Goal: Transaction & Acquisition: Book appointment/travel/reservation

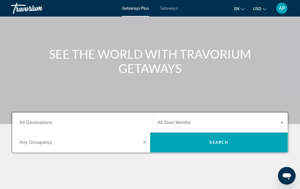
scroll to position [46, 0]
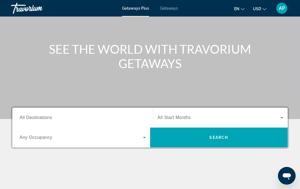
click at [112, 132] on div "Search widget" at bounding box center [83, 137] width 126 height 15
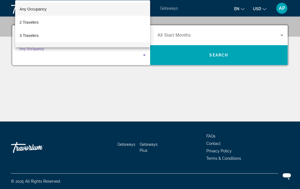
scroll to position [128, 0]
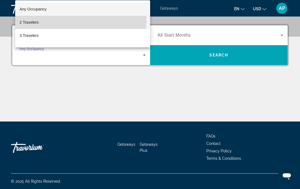
click at [79, 20] on mat-option "2 Travelers" at bounding box center [82, 22] width 135 height 13
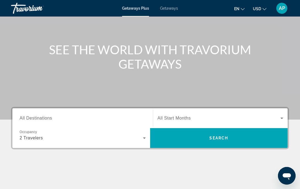
click at [174, 116] on span "All Start Months" at bounding box center [173, 118] width 33 height 5
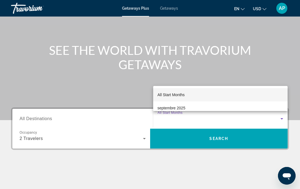
scroll to position [46, 0]
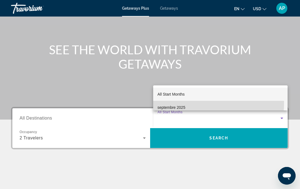
click at [182, 103] on mat-option "septembre 2025" at bounding box center [220, 107] width 134 height 13
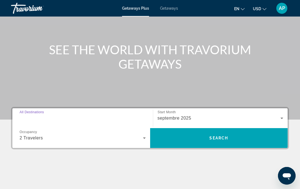
click at [118, 118] on input "Destination All Destinations" at bounding box center [83, 118] width 126 height 7
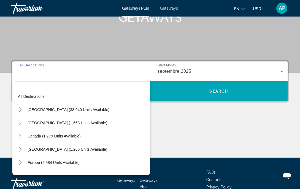
scroll to position [87, 0]
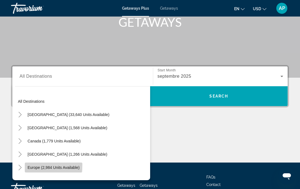
click at [32, 164] on span "Search widget" at bounding box center [53, 167] width 57 height 13
type input "**********"
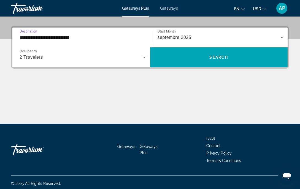
scroll to position [128, 0]
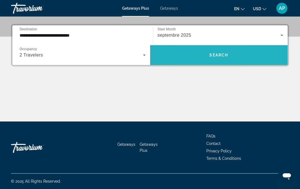
click at [196, 55] on span "Search widget" at bounding box center [219, 54] width 138 height 13
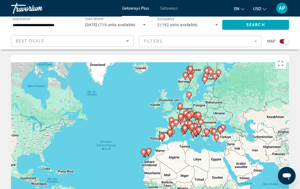
drag, startPoint x: 205, startPoint y: 133, endPoint x: 171, endPoint y: 153, distance: 39.7
click at [171, 153] on div "Pour activer le glissement avec le clavier, appuyez sur Alt+Entrée. Une fois ce…" at bounding box center [150, 137] width 278 height 165
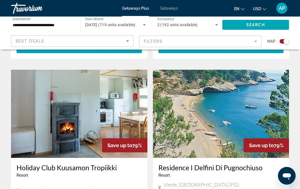
scroll to position [923, 0]
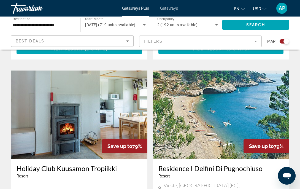
click at [178, 114] on img "Main content" at bounding box center [221, 114] width 136 height 88
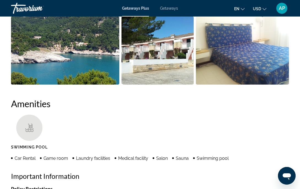
scroll to position [449, 0]
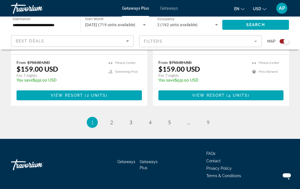
scroll to position [1260, 0]
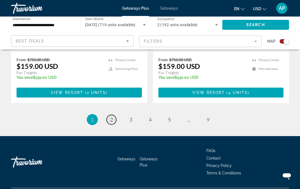
click at [111, 116] on span "2" at bounding box center [111, 119] width 3 height 6
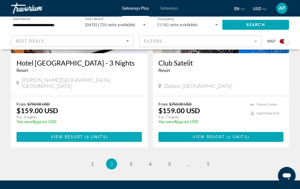
scroll to position [1233, 0]
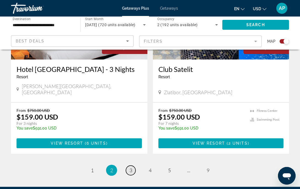
click at [131, 165] on link "page 3" at bounding box center [131, 170] width 10 height 10
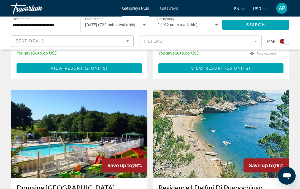
scroll to position [731, 0]
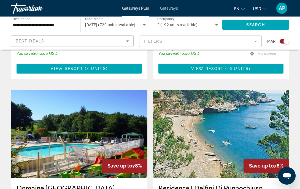
click at [90, 34] on app-map-search-filters "Best Deals Filters Map" at bounding box center [150, 41] width 289 height 17
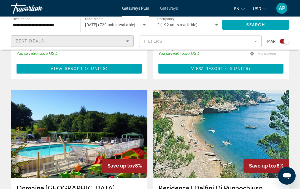
click at [90, 38] on div "Best Deals" at bounding box center [71, 41] width 110 height 7
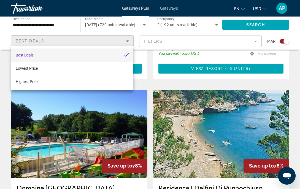
click at [90, 37] on div at bounding box center [150, 94] width 300 height 189
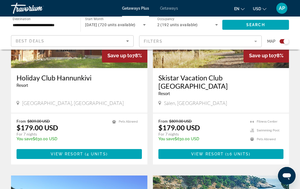
scroll to position [631, 0]
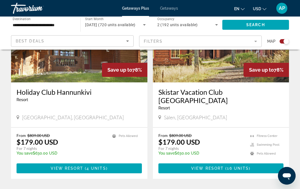
click at [157, 43] on mat-form-field "Filters" at bounding box center [200, 41] width 122 height 12
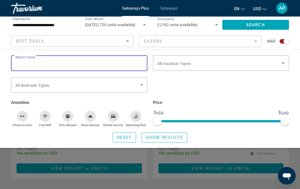
click at [127, 62] on input "Resort name" at bounding box center [78, 63] width 127 height 7
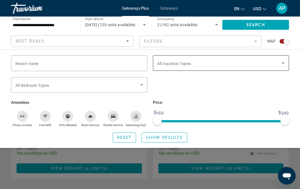
click at [176, 65] on span "All Vacation Types" at bounding box center [174, 63] width 34 height 4
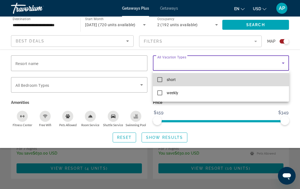
click at [161, 75] on mat-option "short" at bounding box center [221, 79] width 136 height 13
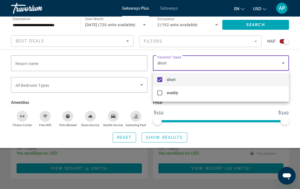
click at [105, 79] on div at bounding box center [150, 94] width 300 height 189
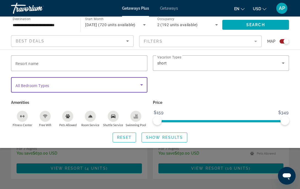
click at [105, 83] on span "Search widget" at bounding box center [77, 84] width 125 height 7
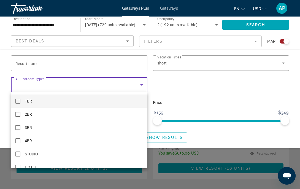
click at [105, 83] on div at bounding box center [150, 94] width 300 height 189
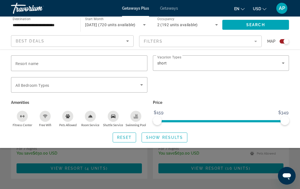
click at [138, 117] on icon "Swimming Pool" at bounding box center [135, 116] width 4 height 1
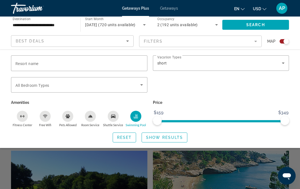
scroll to position [674, 0]
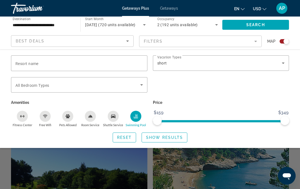
click at [42, 21] on div "**********" at bounding box center [43, 25] width 61 height 16
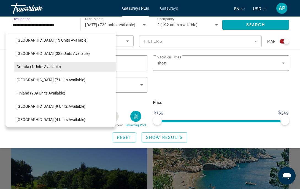
scroll to position [93, 0]
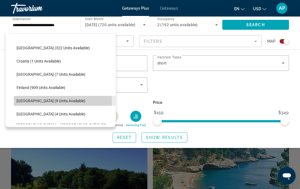
click at [51, 101] on span "[GEOGRAPHIC_DATA] (9 units available)" at bounding box center [51, 100] width 69 height 4
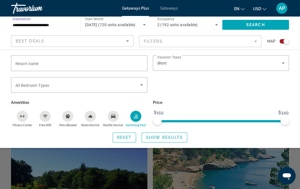
click at [43, 28] on input "**********" at bounding box center [43, 25] width 61 height 7
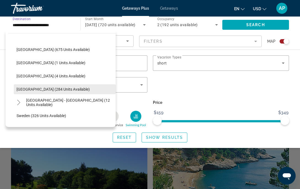
scroll to position [210, 0]
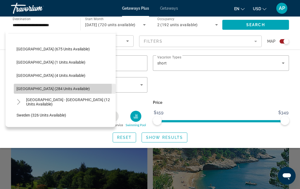
click at [61, 88] on span "[GEOGRAPHIC_DATA] (284 units available)" at bounding box center [53, 88] width 73 height 4
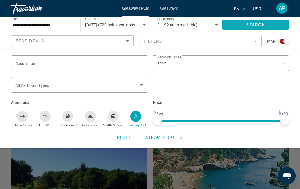
click at [270, 21] on span "Search widget" at bounding box center [255, 24] width 67 height 13
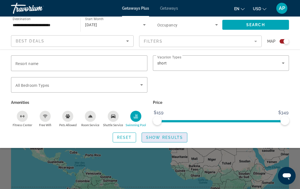
click at [163, 138] on span "Show Results" at bounding box center [164, 137] width 37 height 4
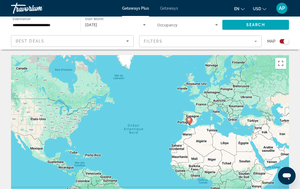
click at [45, 17] on div "**********" at bounding box center [43, 25] width 61 height 16
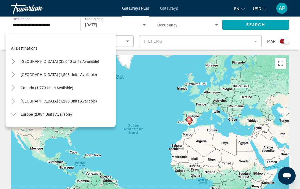
scroll to position [218, 0]
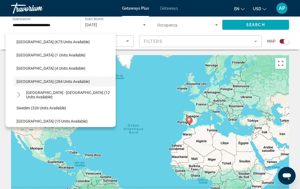
click at [148, 42] on mat-form-field "Filters" at bounding box center [200, 41] width 122 height 12
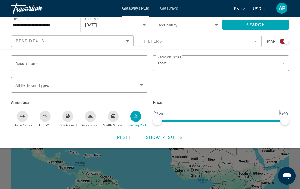
click at [140, 119] on div "Swimming Pool" at bounding box center [135, 116] width 11 height 11
click at [57, 20] on div "**********" at bounding box center [43, 25] width 61 height 16
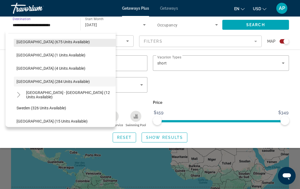
click at [63, 45] on span "Search widget" at bounding box center [65, 41] width 102 height 13
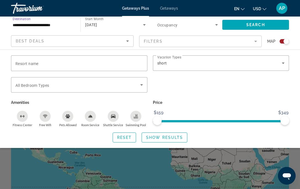
click at [53, 26] on input "**********" at bounding box center [43, 25] width 61 height 7
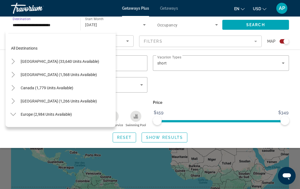
scroll to position [178, 0]
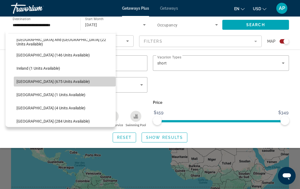
click at [78, 79] on span "Search widget" at bounding box center [65, 81] width 102 height 13
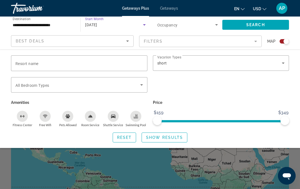
click at [120, 28] on div "[DATE]" at bounding box center [113, 24] width 57 height 7
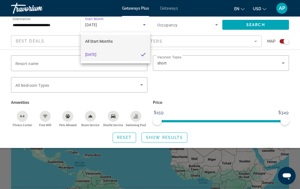
click at [120, 38] on mat-option "All Start Months" at bounding box center [115, 41] width 69 height 13
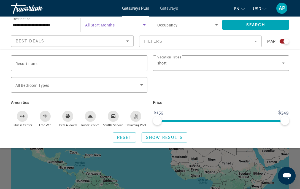
click at [183, 23] on span "Search widget" at bounding box center [186, 24] width 58 height 7
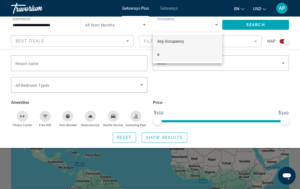
click at [169, 55] on mat-option "6" at bounding box center [187, 54] width 69 height 13
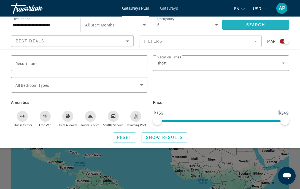
click at [240, 23] on span "Search widget" at bounding box center [255, 24] width 67 height 13
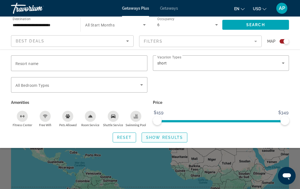
click at [164, 131] on span "Search widget" at bounding box center [164, 137] width 45 height 13
click at [172, 137] on span "Show Results" at bounding box center [164, 137] width 37 height 4
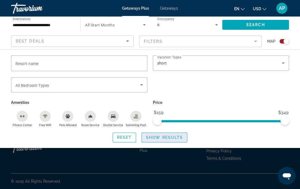
scroll to position [117, 0]
click at [173, 139] on span "Show Results" at bounding box center [164, 137] width 37 height 4
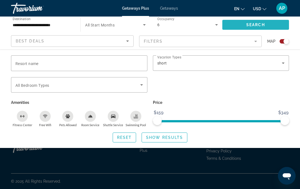
click at [246, 20] on span "Search widget" at bounding box center [255, 24] width 67 height 13
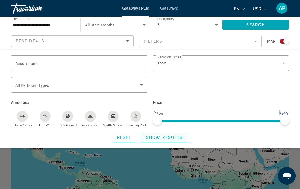
click at [160, 140] on span "Search widget" at bounding box center [164, 137] width 45 height 13
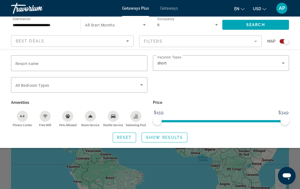
scroll to position [19, 0]
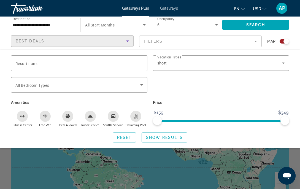
click at [78, 41] on div "Best Deals" at bounding box center [71, 41] width 110 height 7
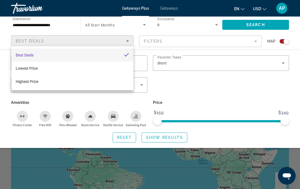
click at [159, 21] on div at bounding box center [150, 94] width 300 height 189
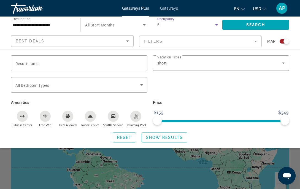
click at [158, 23] on span "6" at bounding box center [158, 25] width 2 height 4
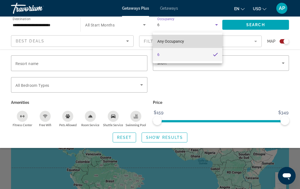
click at [162, 36] on mat-option "Any Occupancy" at bounding box center [187, 41] width 69 height 13
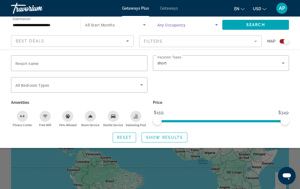
click at [127, 43] on icon "Sort by" at bounding box center [127, 41] width 7 height 7
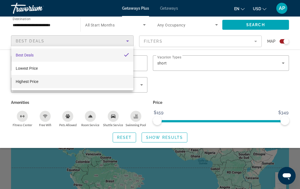
click at [72, 78] on mat-option "Highest Price" at bounding box center [72, 81] width 122 height 13
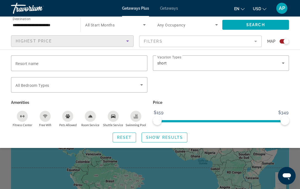
click at [183, 38] on mat-form-field "Filters" at bounding box center [200, 41] width 122 height 12
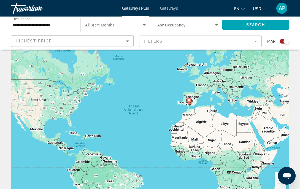
click at [183, 38] on mat-form-field "Filters" at bounding box center [200, 41] width 122 height 12
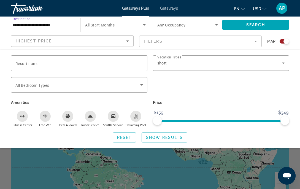
click at [39, 23] on input "**********" at bounding box center [43, 25] width 61 height 7
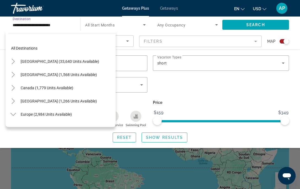
scroll to position [178, 0]
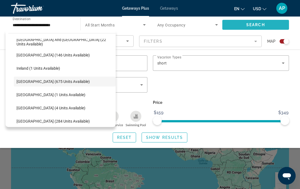
click at [254, 23] on span "Search" at bounding box center [255, 25] width 19 height 4
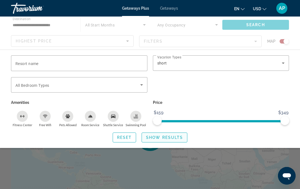
click at [152, 139] on span "Show Results" at bounding box center [164, 137] width 37 height 4
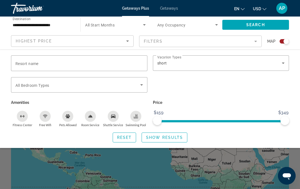
click at [30, 20] on span "Destination" at bounding box center [22, 19] width 18 height 4
click at [30, 22] on input "**********" at bounding box center [43, 25] width 61 height 7
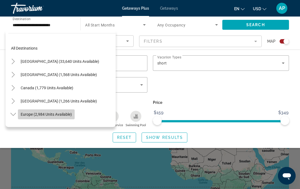
click at [69, 108] on span "Search widget" at bounding box center [46, 114] width 57 height 13
type input "**********"
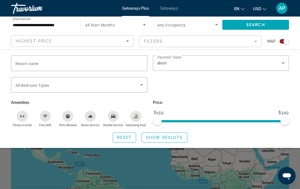
click at [235, 17] on div "Search" at bounding box center [258, 25] width 72 height 17
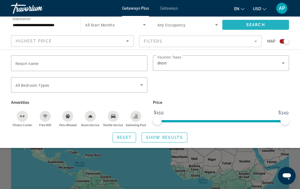
click at [233, 22] on span "Search widget" at bounding box center [255, 24] width 67 height 13
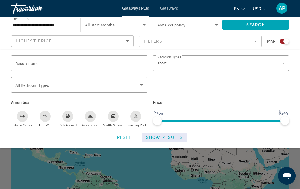
click at [170, 134] on span "Search widget" at bounding box center [164, 137] width 45 height 13
click at [129, 137] on span "Reset" at bounding box center [124, 137] width 15 height 4
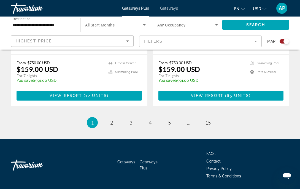
scroll to position [1262, 0]
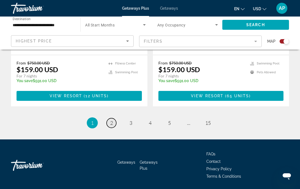
click at [113, 118] on link "page 2" at bounding box center [111, 123] width 10 height 10
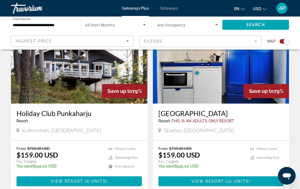
scroll to position [191, 0]
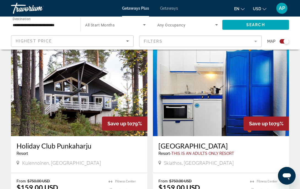
click at [107, 79] on img "Main content" at bounding box center [79, 92] width 136 height 88
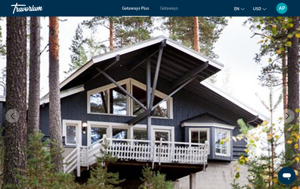
scroll to position [35, 0]
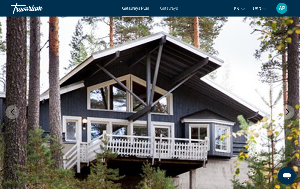
click at [285, 111] on icon "Next image" at bounding box center [287, 112] width 7 height 7
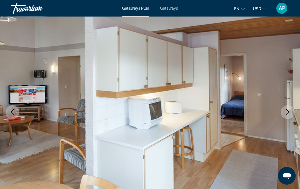
click at [285, 111] on icon "Next image" at bounding box center [287, 112] width 7 height 7
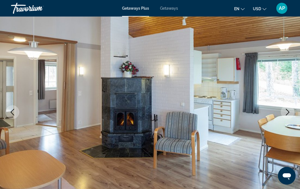
click at [285, 111] on icon "Next image" at bounding box center [287, 112] width 7 height 7
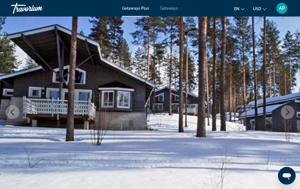
click at [285, 111] on icon "Next image" at bounding box center [287, 112] width 7 height 7
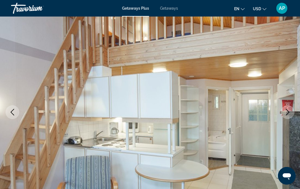
click at [285, 111] on icon "Next image" at bounding box center [287, 112] width 7 height 7
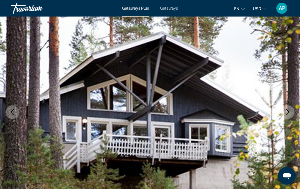
click at [285, 111] on icon "Next image" at bounding box center [287, 112] width 7 height 7
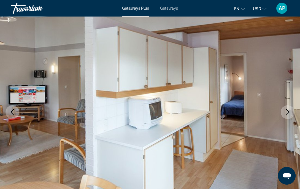
click at [285, 111] on icon "Next image" at bounding box center [287, 112] width 7 height 7
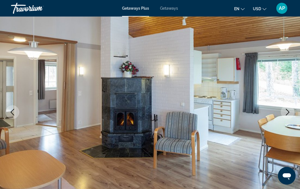
click at [285, 111] on icon "Next image" at bounding box center [287, 112] width 7 height 7
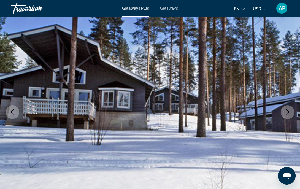
click at [291, 106] on img "Main content" at bounding box center [150, 111] width 300 height 261
click at [287, 109] on icon "Next image" at bounding box center [287, 112] width 7 height 7
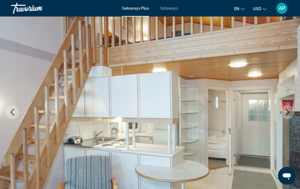
click at [287, 109] on icon "Next image" at bounding box center [287, 112] width 7 height 7
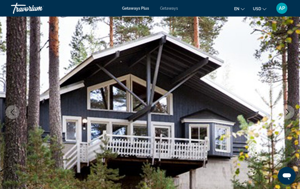
click at [287, 109] on icon "Next image" at bounding box center [287, 112] width 7 height 7
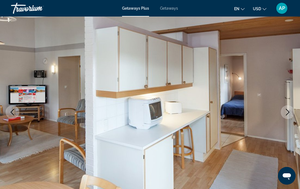
click at [23, 5] on div "Travorium" at bounding box center [38, 8] width 55 height 14
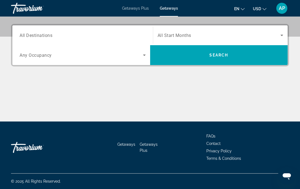
scroll to position [128, 0]
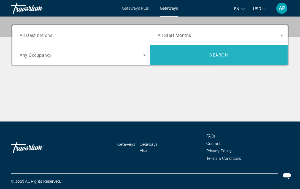
click at [239, 55] on span "Search widget" at bounding box center [219, 54] width 138 height 13
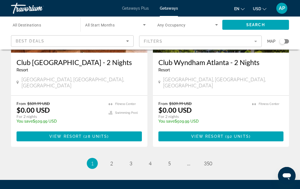
scroll to position [1099, 0]
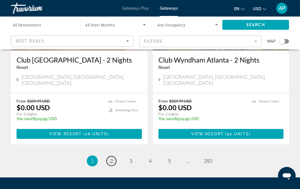
click at [111, 158] on span "2" at bounding box center [111, 161] width 3 height 6
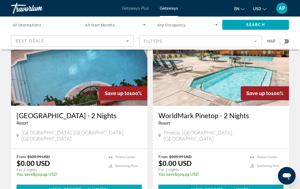
scroll to position [655, 0]
click at [53, 25] on input "Destination All Destinations" at bounding box center [43, 25] width 61 height 7
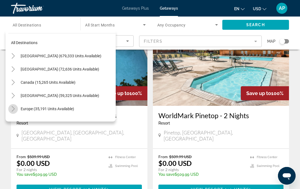
click at [16, 106] on mat-icon "Toggle Europe (35,191 units available)" at bounding box center [13, 109] width 10 height 10
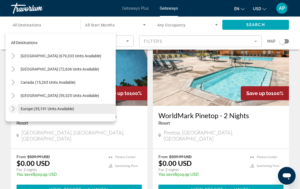
click at [29, 105] on span "Search widget" at bounding box center [67, 108] width 98 height 13
type input "**********"
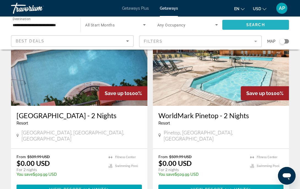
click at [247, 21] on span "Search widget" at bounding box center [255, 24] width 67 height 13
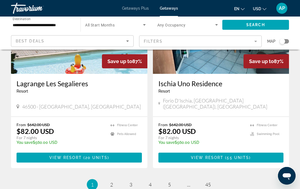
scroll to position [1034, 0]
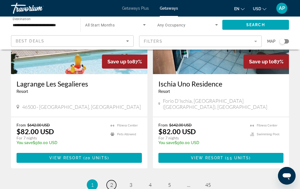
click at [113, 180] on link "page 2" at bounding box center [111, 185] width 10 height 10
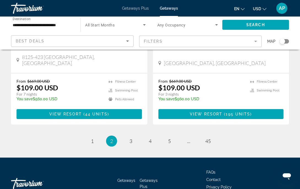
scroll to position [1087, 0]
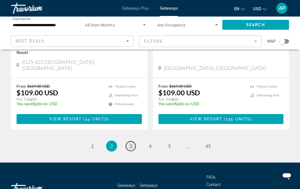
click at [130, 143] on span "3" at bounding box center [130, 146] width 3 height 6
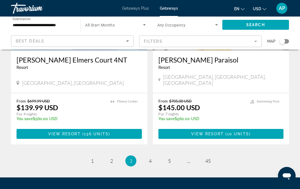
scroll to position [1095, 0]
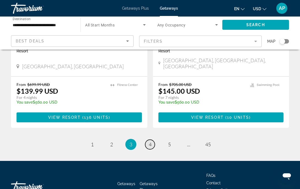
click at [145, 139] on link "page 4" at bounding box center [150, 144] width 10 height 10
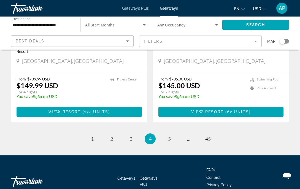
scroll to position [1092, 0]
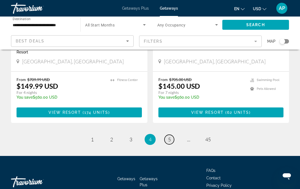
click at [170, 136] on span "5" at bounding box center [169, 139] width 3 height 6
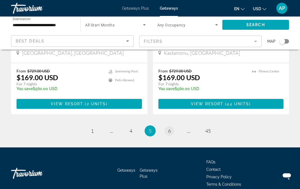
scroll to position [1092, 0]
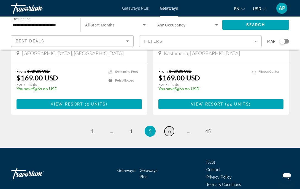
click at [166, 126] on link "page 6" at bounding box center [169, 131] width 10 height 10
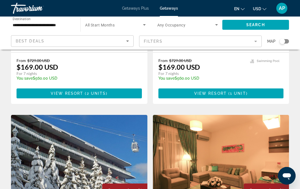
scroll to position [159, 0]
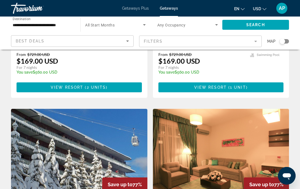
click at [118, 111] on img "Main content" at bounding box center [79, 153] width 136 height 88
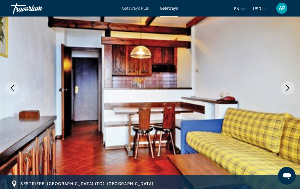
scroll to position [64, 0]
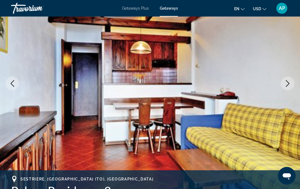
click at [288, 81] on icon "Next image" at bounding box center [287, 83] width 7 height 7
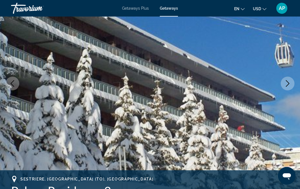
click at [288, 81] on icon "Next image" at bounding box center [287, 83] width 7 height 7
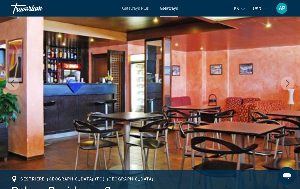
click at [288, 81] on icon "Next image" at bounding box center [287, 83] width 7 height 7
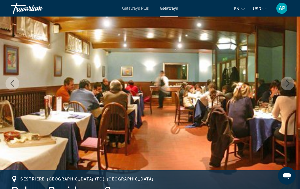
click at [288, 81] on icon "Next image" at bounding box center [287, 83] width 7 height 7
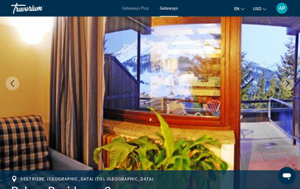
click at [288, 81] on icon "Next image" at bounding box center [287, 83] width 7 height 7
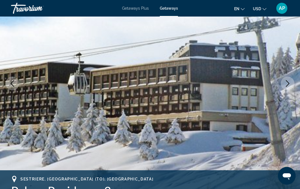
click at [288, 81] on icon "Next image" at bounding box center [287, 83] width 7 height 7
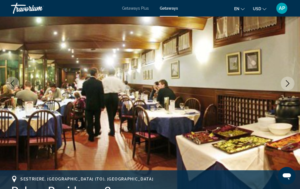
click at [288, 81] on icon "Next image" at bounding box center [287, 83] width 7 height 7
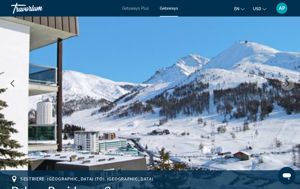
click at [288, 81] on icon "Next image" at bounding box center [287, 83] width 7 height 7
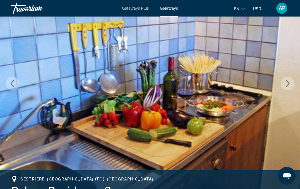
click at [288, 81] on icon "Next image" at bounding box center [287, 83] width 7 height 7
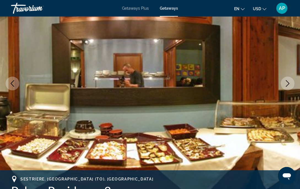
click at [288, 81] on icon "Next image" at bounding box center [287, 83] width 7 height 7
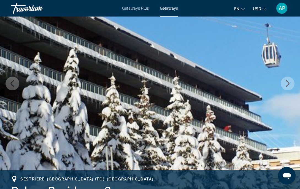
click at [288, 81] on icon "Next image" at bounding box center [287, 83] width 7 height 7
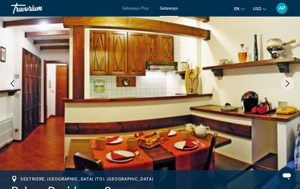
click at [288, 81] on icon "Next image" at bounding box center [287, 83] width 7 height 7
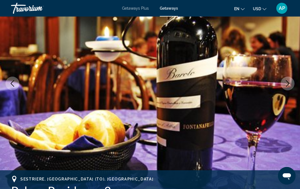
click at [286, 79] on button "Next image" at bounding box center [287, 83] width 14 height 14
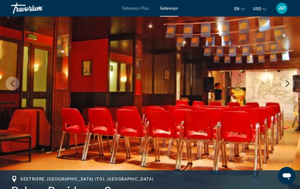
click at [286, 79] on button "Next image" at bounding box center [287, 83] width 14 height 14
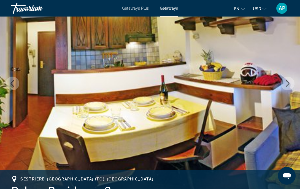
click at [286, 79] on button "Next image" at bounding box center [287, 83] width 14 height 14
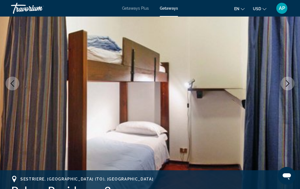
click at [27, 5] on div "Travorium" at bounding box center [38, 8] width 55 height 14
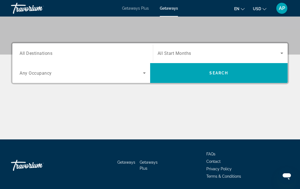
scroll to position [112, 0]
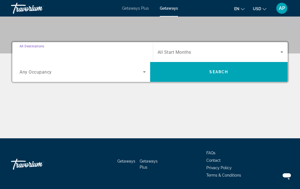
click at [84, 51] on input "Destination All Destinations" at bounding box center [83, 52] width 126 height 7
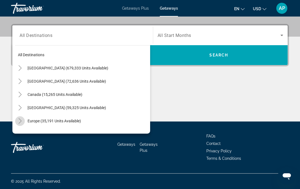
click at [17, 119] on mat-icon "Toggle Europe (35,191 units available)" at bounding box center [20, 121] width 10 height 10
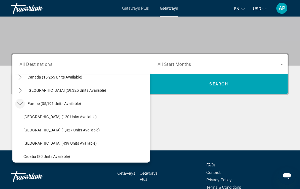
scroll to position [40, 0]
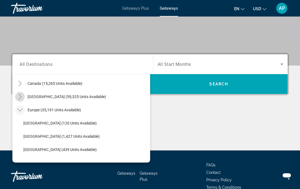
click at [21, 94] on icon "Toggle Caribbean & Atlantic Islands (59,325 units available)" at bounding box center [20, 97] width 6 height 6
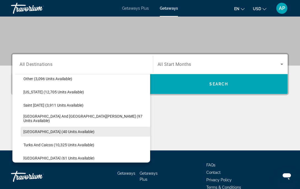
scroll to position [164, 0]
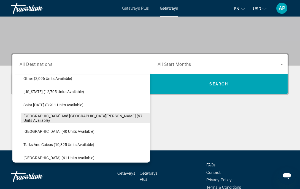
click at [59, 116] on span "Search widget" at bounding box center [85, 117] width 129 height 13
type input "**********"
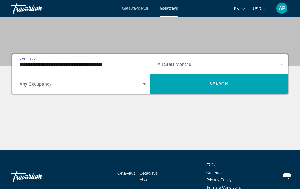
scroll to position [128, 0]
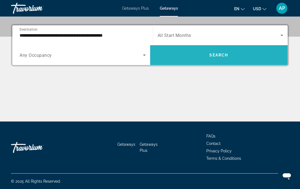
click at [182, 52] on span "Search widget" at bounding box center [219, 54] width 138 height 13
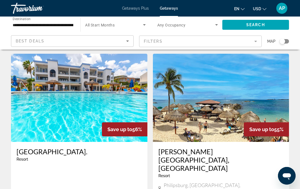
scroll to position [592, 0]
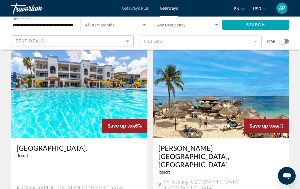
click at [207, 109] on img "Main content" at bounding box center [221, 94] width 136 height 88
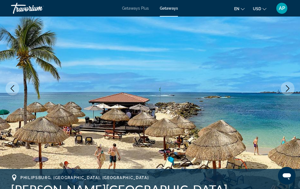
scroll to position [59, 0]
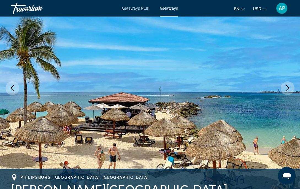
click at [282, 91] on button "Next image" at bounding box center [287, 88] width 14 height 14
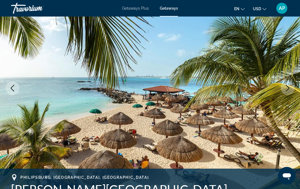
click at [282, 91] on button "Next image" at bounding box center [287, 88] width 14 height 14
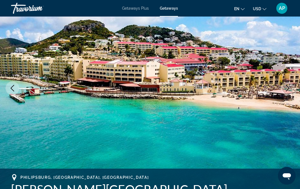
click at [282, 91] on button "Next image" at bounding box center [287, 88] width 14 height 14
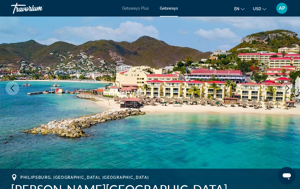
click at [282, 91] on button "Next image" at bounding box center [287, 88] width 14 height 14
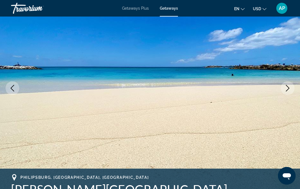
click at [282, 91] on button "Next image" at bounding box center [287, 88] width 14 height 14
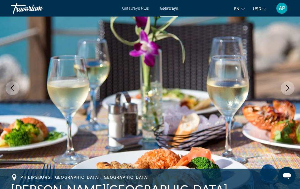
click at [282, 91] on button "Next image" at bounding box center [287, 88] width 14 height 14
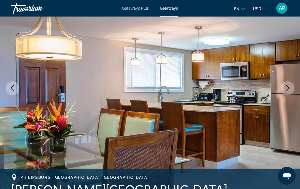
click at [282, 91] on button "Next image" at bounding box center [287, 88] width 14 height 14
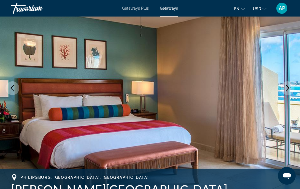
click at [282, 91] on button "Next image" at bounding box center [287, 88] width 14 height 14
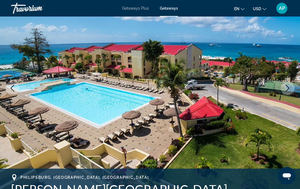
click at [282, 91] on button "Next image" at bounding box center [287, 88] width 14 height 14
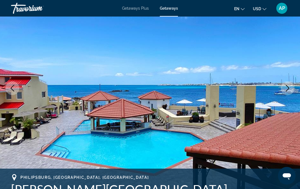
click at [282, 91] on button "Next image" at bounding box center [287, 88] width 14 height 14
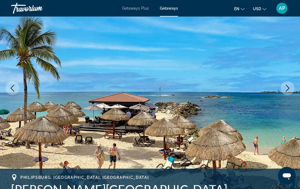
click at [18, 7] on div "Travorium" at bounding box center [38, 8] width 55 height 14
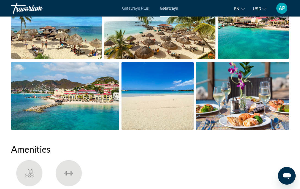
scroll to position [413, 0]
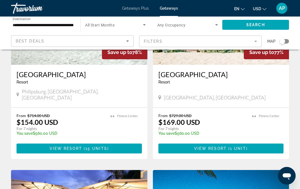
scroll to position [214, 0]
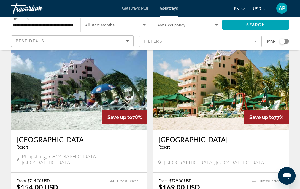
click at [93, 69] on img "Main content" at bounding box center [79, 86] width 136 height 88
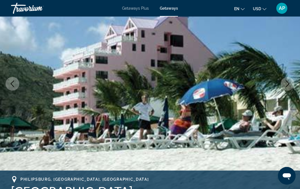
scroll to position [63, 0]
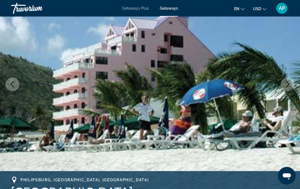
click at [287, 83] on icon "Next image" at bounding box center [287, 84] width 7 height 7
click at [287, 84] on icon "Next image" at bounding box center [287, 84] width 7 height 7
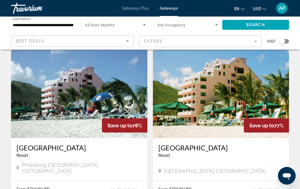
scroll to position [201, 0]
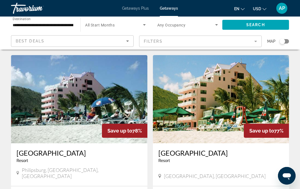
click at [223, 107] on img "Main content" at bounding box center [221, 99] width 136 height 88
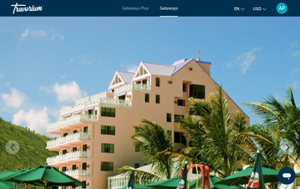
click at [286, 141] on button "Next image" at bounding box center [287, 147] width 14 height 14
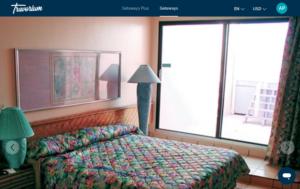
click at [288, 147] on icon "Next image" at bounding box center [287, 147] width 4 height 7
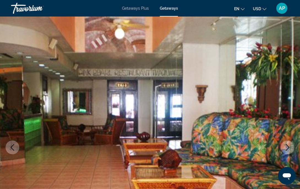
click at [288, 147] on icon "Next image" at bounding box center [287, 147] width 4 height 7
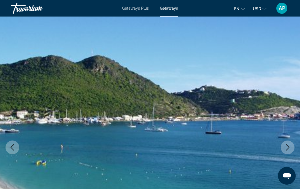
click at [288, 147] on icon "Next image" at bounding box center [287, 147] width 4 height 7
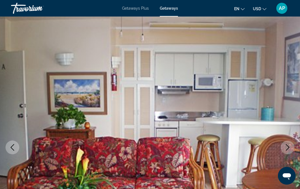
click at [288, 147] on icon "Next image" at bounding box center [287, 147] width 4 height 7
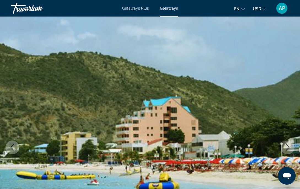
click at [288, 147] on icon "Next image" at bounding box center [287, 147] width 4 height 7
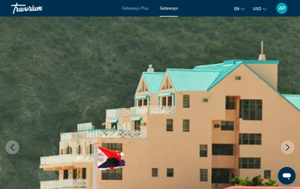
click at [288, 147] on icon "Next image" at bounding box center [287, 147] width 4 height 7
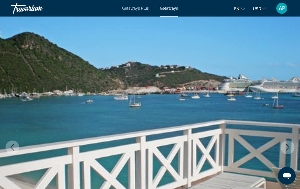
click at [288, 147] on icon "Next image" at bounding box center [287, 147] width 4 height 7
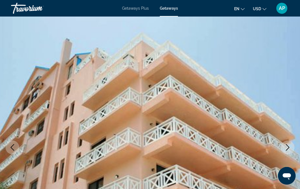
click at [288, 147] on icon "Next image" at bounding box center [287, 147] width 4 height 7
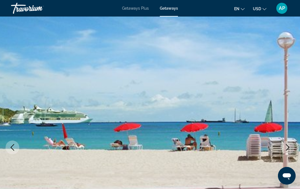
click at [288, 147] on icon "Next image" at bounding box center [287, 147] width 4 height 7
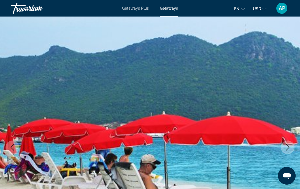
click at [288, 147] on icon "Next image" at bounding box center [287, 147] width 4 height 7
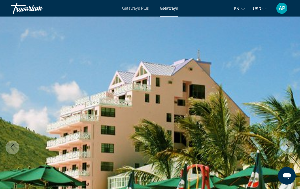
click at [288, 147] on icon "Next image" at bounding box center [287, 147] width 4 height 7
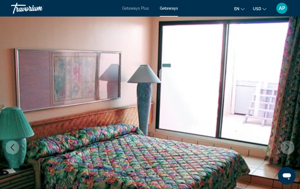
click at [288, 147] on icon "Next image" at bounding box center [287, 147] width 4 height 7
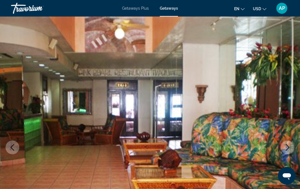
click at [288, 147] on icon "Next image" at bounding box center [287, 147] width 4 height 7
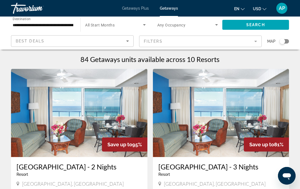
click at [111, 111] on img "Main content" at bounding box center [79, 113] width 136 height 88
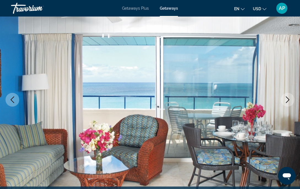
scroll to position [48, 0]
click at [287, 98] on icon "Next image" at bounding box center [287, 99] width 4 height 7
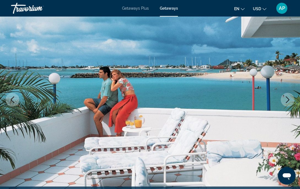
click at [287, 99] on icon "Next image" at bounding box center [287, 99] width 7 height 7
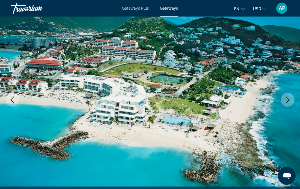
click at [287, 99] on icon "Next image" at bounding box center [287, 99] width 7 height 7
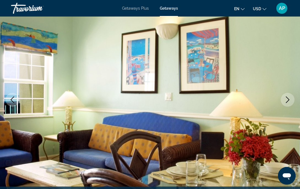
click at [287, 99] on icon "Next image" at bounding box center [287, 99] width 7 height 7
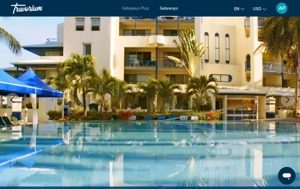
click at [287, 99] on icon "Next image" at bounding box center [287, 99] width 7 height 7
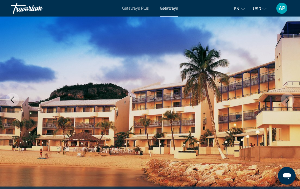
click at [287, 99] on icon "Next image" at bounding box center [287, 99] width 7 height 7
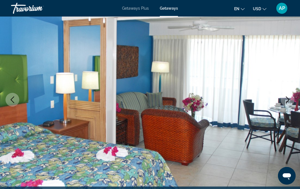
click at [287, 99] on icon "Next image" at bounding box center [287, 99] width 7 height 7
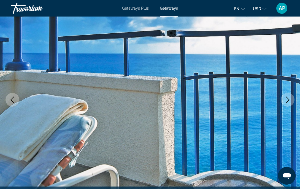
click at [287, 99] on icon "Next image" at bounding box center [287, 99] width 7 height 7
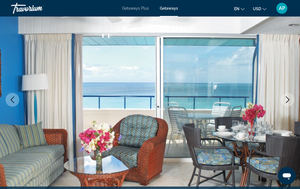
click at [287, 99] on icon "Next image" at bounding box center [287, 99] width 7 height 7
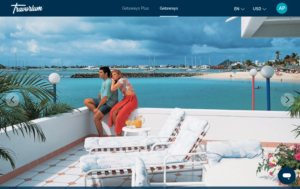
click at [287, 99] on icon "Next image" at bounding box center [287, 99] width 7 height 7
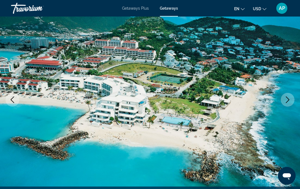
click at [287, 99] on icon "Next image" at bounding box center [287, 99] width 7 height 7
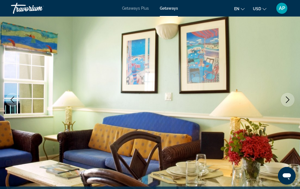
click at [35, 11] on div "Travorium" at bounding box center [38, 8] width 55 height 14
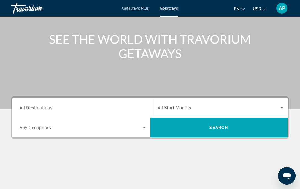
click at [107, 99] on div "Destination All Destinations" at bounding box center [82, 108] width 135 height 20
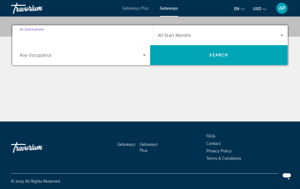
click at [110, 36] on input "Destination All Destinations" at bounding box center [83, 35] width 126 height 7
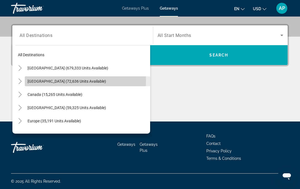
click at [68, 81] on span "[GEOGRAPHIC_DATA] (72,636 units available)" at bounding box center [67, 81] width 78 height 4
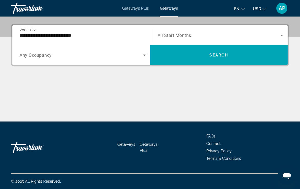
click at [62, 30] on div "**********" at bounding box center [83, 36] width 126 height 16
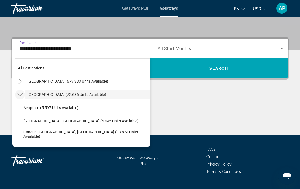
click at [22, 91] on mat-icon "Toggle Mexico (72,636 units available)" at bounding box center [20, 95] width 10 height 10
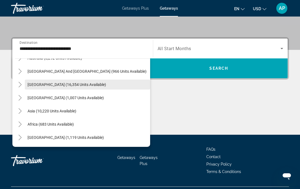
scroll to position [89, 0]
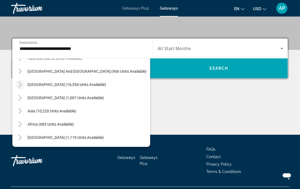
click at [18, 82] on icon "Toggle South America (16,354 units available)" at bounding box center [20, 85] width 6 height 6
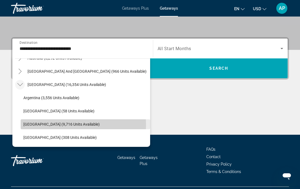
click at [56, 125] on span "[GEOGRAPHIC_DATA] (9,716 units available)" at bounding box center [61, 124] width 76 height 4
type input "**********"
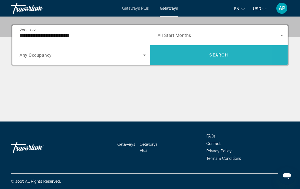
click at [175, 59] on span "Search widget" at bounding box center [219, 54] width 138 height 13
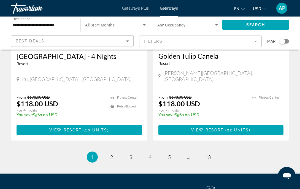
scroll to position [1097, 0]
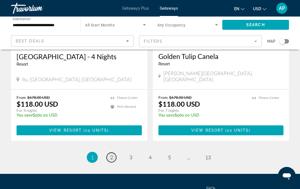
click at [109, 152] on link "page 2" at bounding box center [111, 157] width 10 height 10
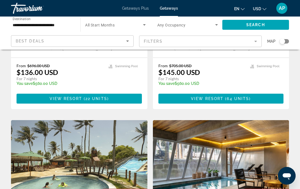
scroll to position [787, 0]
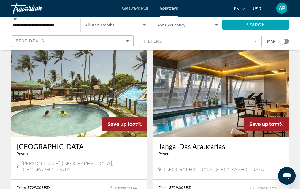
click at [192, 102] on img "Main content" at bounding box center [221, 92] width 136 height 88
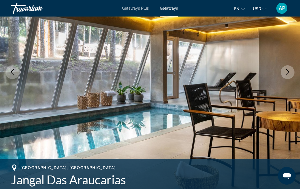
scroll to position [76, 0]
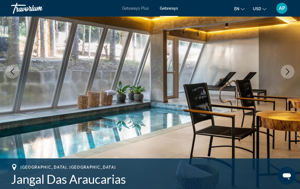
click at [289, 67] on button "Next image" at bounding box center [287, 72] width 14 height 14
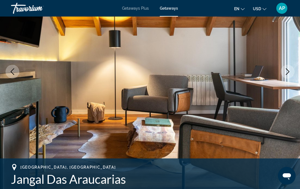
click at [289, 67] on button "Next image" at bounding box center [287, 72] width 14 height 14
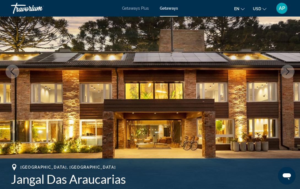
click at [289, 67] on button "Next image" at bounding box center [287, 72] width 14 height 14
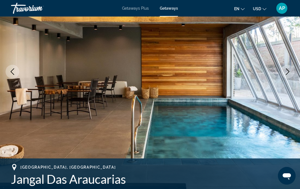
click at [289, 67] on button "Next image" at bounding box center [287, 72] width 14 height 14
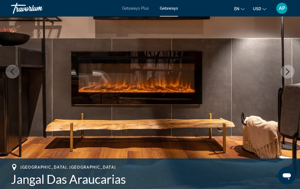
click at [289, 67] on button "Next image" at bounding box center [287, 72] width 14 height 14
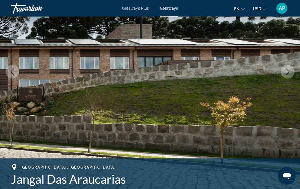
click at [289, 67] on button "Next image" at bounding box center [287, 72] width 14 height 14
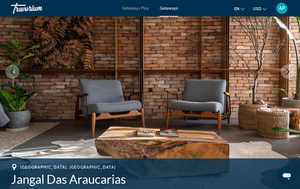
click at [289, 68] on icon "Next image" at bounding box center [287, 71] width 7 height 7
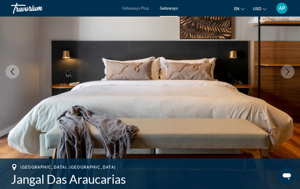
click at [289, 68] on icon "Next image" at bounding box center [287, 71] width 7 height 7
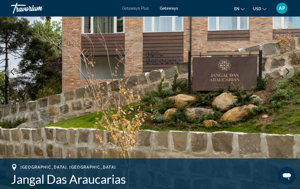
click at [288, 68] on icon "Next image" at bounding box center [287, 71] width 7 height 7
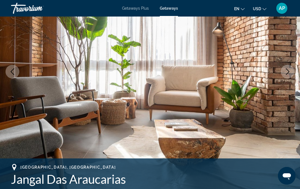
click at [288, 69] on icon "Next image" at bounding box center [287, 71] width 7 height 7
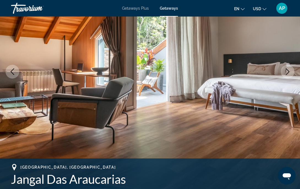
click at [288, 69] on icon "Next image" at bounding box center [287, 71] width 7 height 7
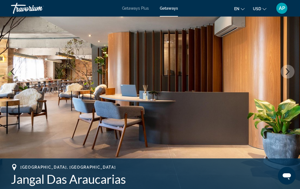
click at [288, 69] on icon "Next image" at bounding box center [287, 71] width 7 height 7
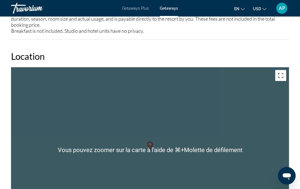
scroll to position [687, 0]
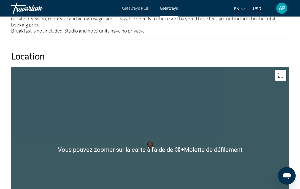
click at [143, 149] on div "Pour activer le glissement avec le clavier, appuyez sur Alt+Entrée. Une fois ce…" at bounding box center [150, 149] width 278 height 165
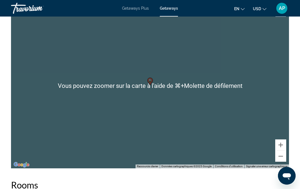
scroll to position [761, 0]
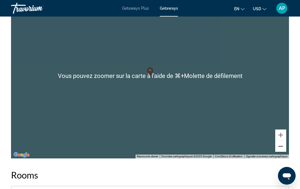
click at [278, 146] on button "Zoom arrière" at bounding box center [280, 146] width 11 height 11
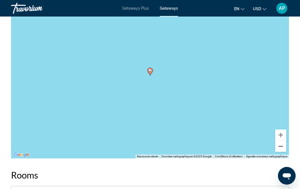
click at [278, 146] on button "Zoom arrière" at bounding box center [280, 146] width 11 height 11
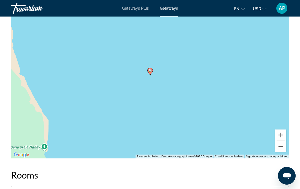
click at [278, 146] on button "Zoom arrière" at bounding box center [280, 146] width 11 height 11
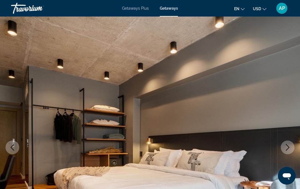
scroll to position [0, 0]
click at [15, 145] on icon "Previous image" at bounding box center [12, 147] width 7 height 7
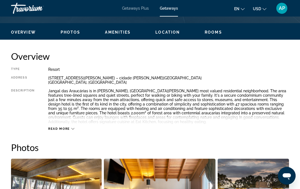
scroll to position [254, 0]
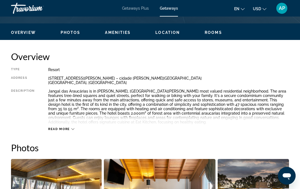
click at [54, 127] on span "Read more" at bounding box center [59, 129] width 22 height 4
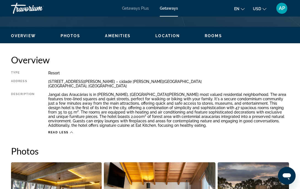
scroll to position [243, 0]
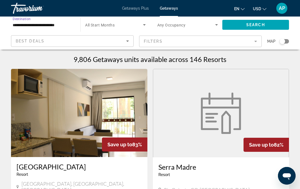
click at [55, 22] on input "**********" at bounding box center [43, 25] width 61 height 7
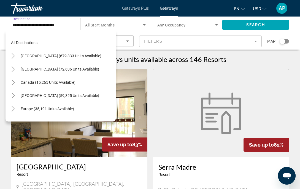
scroll to position [112, 0]
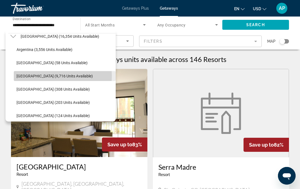
click at [47, 76] on span "[GEOGRAPHIC_DATA] (9,716 units available)" at bounding box center [55, 76] width 76 height 4
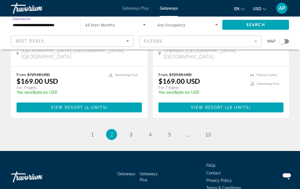
scroll to position [1101, 0]
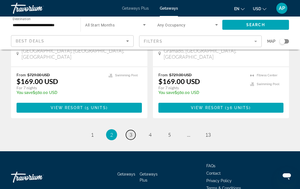
click at [132, 130] on link "page 3" at bounding box center [131, 135] width 10 height 10
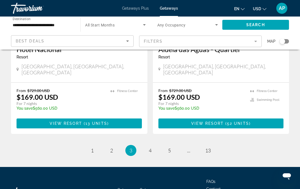
scroll to position [1087, 0]
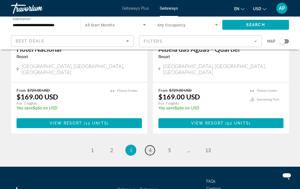
click at [149, 147] on span "4" at bounding box center [150, 150] width 3 height 6
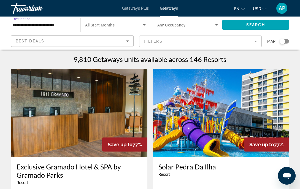
click at [51, 27] on input "**********" at bounding box center [43, 25] width 61 height 7
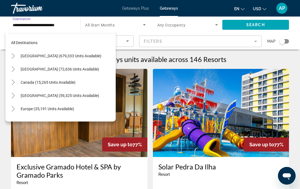
scroll to position [112, 0]
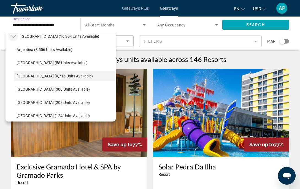
click at [15, 36] on icon "Toggle South America (16,354 units available)" at bounding box center [13, 36] width 6 height 3
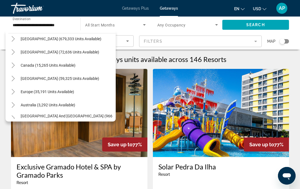
scroll to position [9, 0]
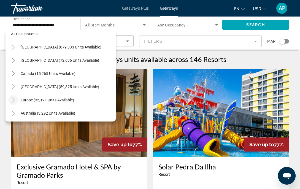
click at [14, 98] on icon "Toggle Europe (35,191 units available)" at bounding box center [13, 100] width 6 height 6
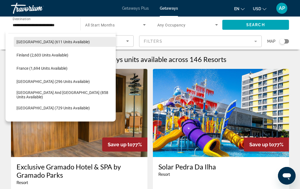
scroll to position [138, 0]
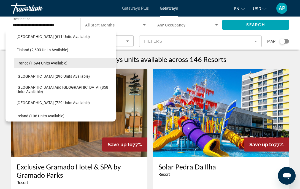
click at [40, 57] on span "Search widget" at bounding box center [65, 62] width 102 height 13
type input "**********"
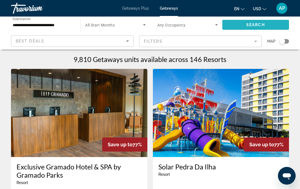
click at [235, 22] on span "Search widget" at bounding box center [255, 24] width 67 height 13
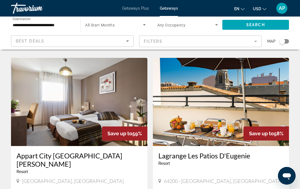
scroll to position [571, 0]
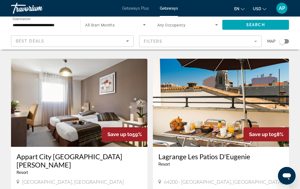
click at [129, 104] on img "Main content" at bounding box center [79, 103] width 136 height 88
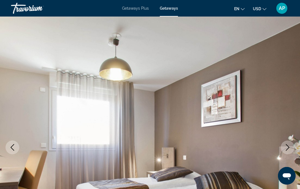
click at [290, 146] on button "Next image" at bounding box center [287, 147] width 14 height 14
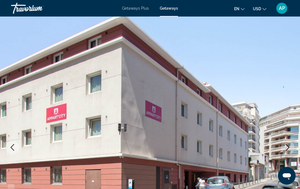
click at [290, 146] on button "Next image" at bounding box center [287, 147] width 14 height 14
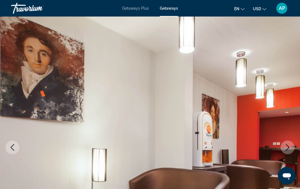
click at [290, 146] on button "Next image" at bounding box center [287, 147] width 14 height 14
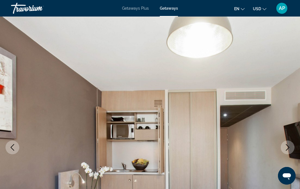
click at [290, 146] on button "Next image" at bounding box center [287, 147] width 14 height 14
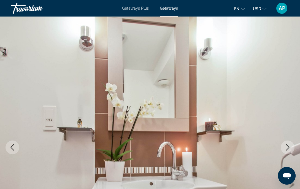
click at [290, 146] on button "Next image" at bounding box center [287, 147] width 14 height 14
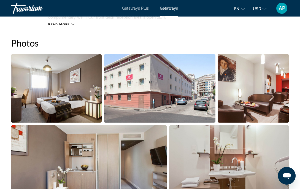
scroll to position [474, 0]
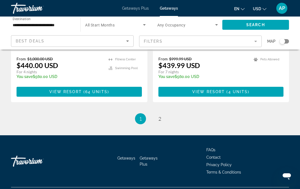
scroll to position [1092, 0]
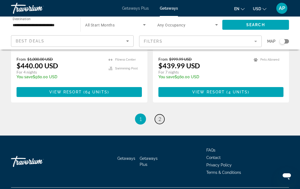
click at [162, 114] on link "page 2" at bounding box center [160, 119] width 10 height 10
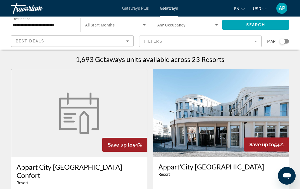
click at [139, 5] on div "Getaways Plus Getaways en English Español Français Italiano Português русский U…" at bounding box center [150, 8] width 300 height 14
click at [138, 7] on span "Getaways Plus" at bounding box center [135, 8] width 27 height 4
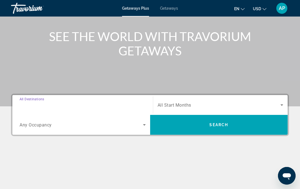
click at [120, 106] on input "Destination All Destinations" at bounding box center [83, 105] width 126 height 7
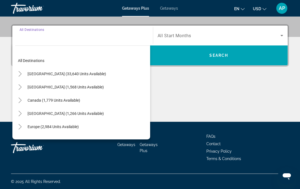
scroll to position [128, 0]
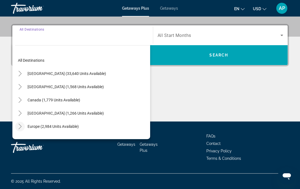
click at [21, 126] on icon "Toggle Europe (2,984 units available)" at bounding box center [19, 126] width 3 height 6
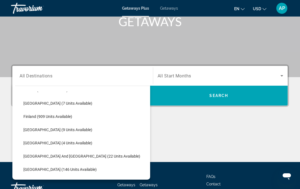
scroll to position [117, 0]
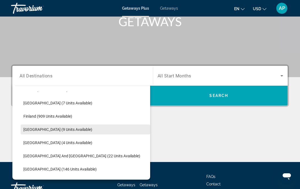
click at [53, 129] on span "[GEOGRAPHIC_DATA] (9 units available)" at bounding box center [57, 129] width 69 height 4
type input "**********"
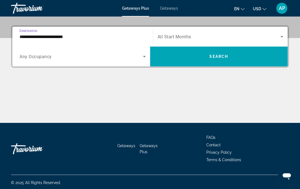
scroll to position [128, 0]
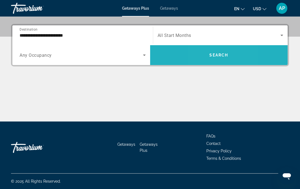
click at [203, 59] on span "Search widget" at bounding box center [219, 54] width 138 height 13
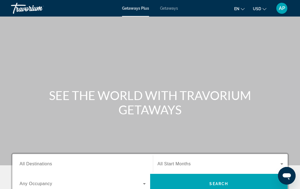
click at [169, 8] on span "Getaways" at bounding box center [169, 8] width 18 height 4
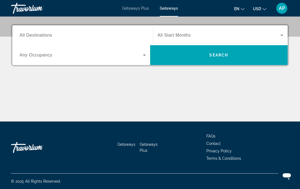
scroll to position [128, 0]
click at [122, 38] on input "Destination All Destinations" at bounding box center [83, 35] width 126 height 7
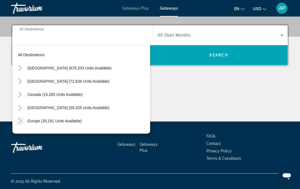
click at [21, 119] on icon "Toggle Europe (35,191 units available)" at bounding box center [20, 121] width 6 height 6
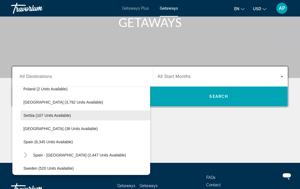
scroll to position [260, 0]
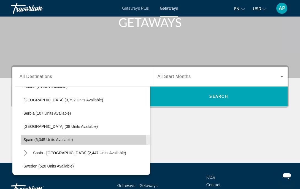
click at [60, 142] on span "Search widget" at bounding box center [85, 139] width 129 height 13
type input "**********"
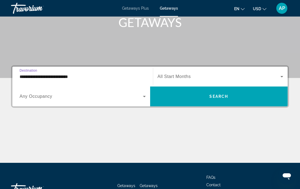
scroll to position [128, 0]
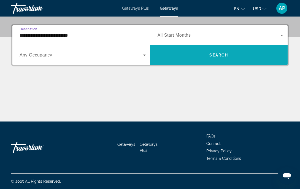
click at [156, 58] on span "Search widget" at bounding box center [219, 54] width 138 height 13
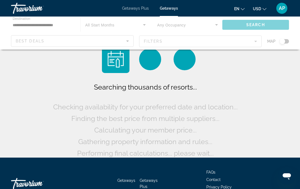
click at [119, 42] on div "Main content" at bounding box center [150, 33] width 300 height 33
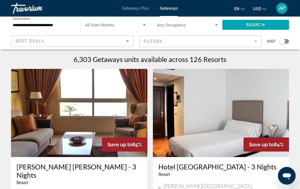
click at [119, 42] on div "Best Deals" at bounding box center [71, 41] width 110 height 7
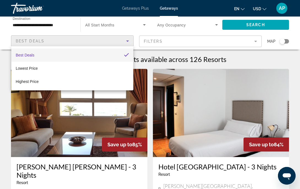
click at [119, 42] on div at bounding box center [150, 94] width 300 height 189
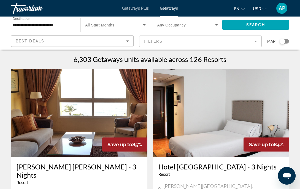
click at [150, 40] on mat-form-field "Filters" at bounding box center [200, 41] width 122 height 12
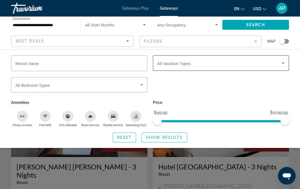
click at [183, 61] on span "Search widget" at bounding box center [219, 63] width 125 height 7
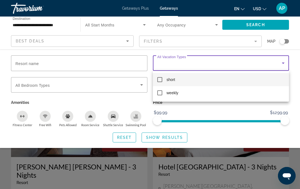
click at [181, 67] on div at bounding box center [150, 94] width 300 height 189
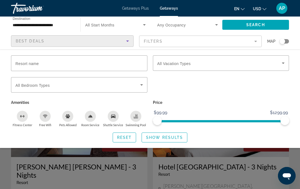
click at [44, 39] on div "Best Deals" at bounding box center [71, 41] width 110 height 7
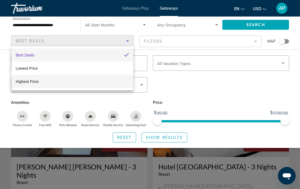
click at [42, 79] on mat-option "Highest Price" at bounding box center [72, 81] width 122 height 13
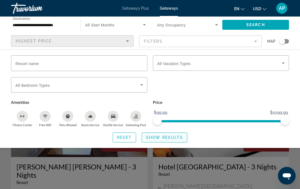
click at [173, 132] on span "Search widget" at bounding box center [164, 137] width 45 height 13
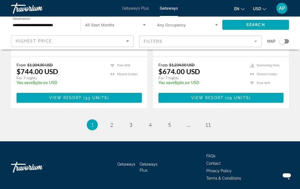
scroll to position [1109, 0]
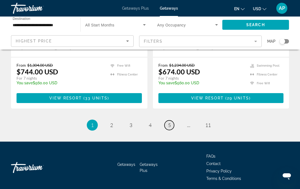
click at [171, 120] on link "page 5" at bounding box center [169, 125] width 10 height 10
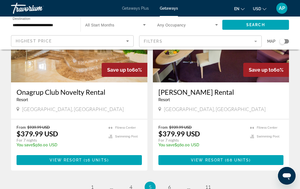
scroll to position [1042, 0]
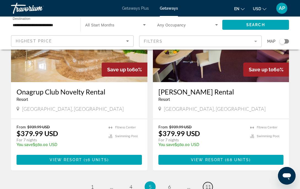
click at [205, 183] on span "11" at bounding box center [208, 186] width 6 height 6
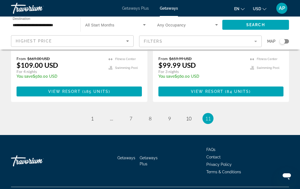
scroll to position [531, 0]
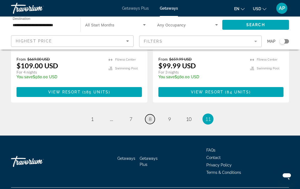
click at [148, 114] on link "page 8" at bounding box center [150, 119] width 10 height 10
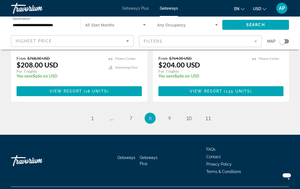
scroll to position [1092, 0]
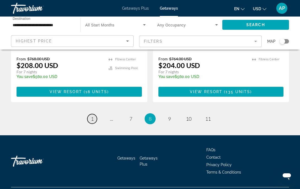
click at [92, 116] on span "1" at bounding box center [92, 119] width 3 height 6
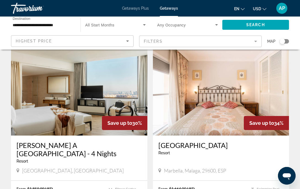
scroll to position [20, 0]
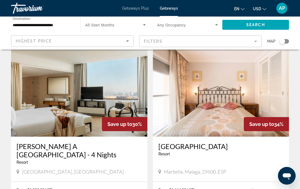
click at [94, 108] on img "Main content" at bounding box center [79, 92] width 136 height 88
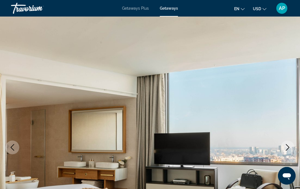
click at [287, 145] on icon "Next image" at bounding box center [287, 147] width 4 height 7
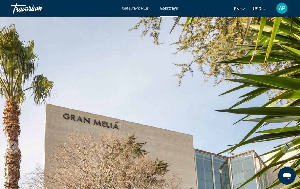
click at [287, 145] on icon "Next image" at bounding box center [287, 147] width 4 height 7
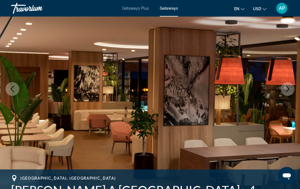
scroll to position [59, 0]
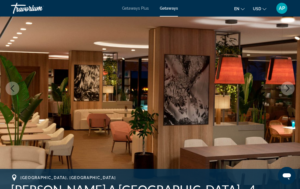
click at [289, 90] on icon "Next image" at bounding box center [287, 88] width 7 height 7
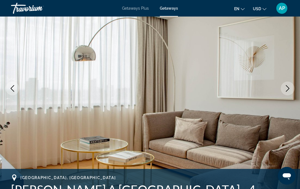
click at [289, 90] on icon "Next image" at bounding box center [287, 88] width 7 height 7
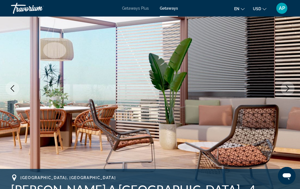
click at [289, 90] on icon "Next image" at bounding box center [287, 88] width 7 height 7
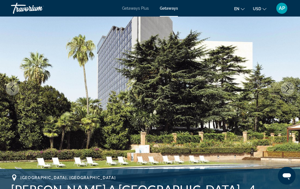
click at [288, 90] on icon "Next image" at bounding box center [287, 88] width 7 height 7
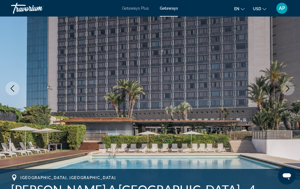
click at [288, 90] on icon "Next image" at bounding box center [287, 88] width 7 height 7
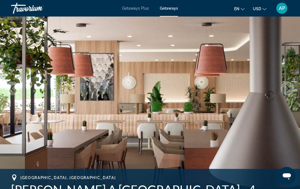
click at [288, 90] on icon "Next image" at bounding box center [287, 88] width 7 height 7
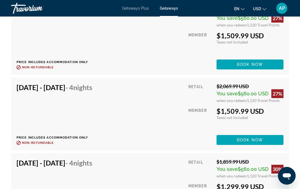
scroll to position [1295, 0]
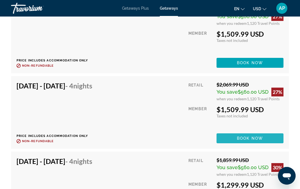
click at [249, 136] on span "Book now" at bounding box center [250, 138] width 26 height 4
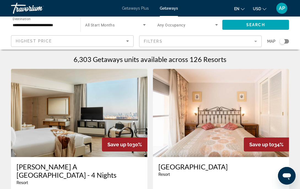
click at [38, 21] on div "**********" at bounding box center [43, 25] width 61 height 16
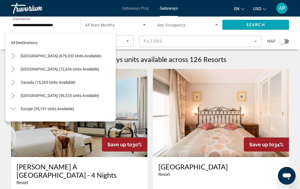
scroll to position [270, 0]
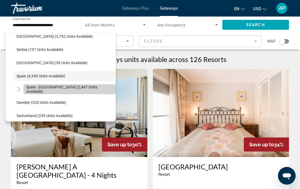
click at [91, 89] on span "Spain - [GEOGRAPHIC_DATA] (2,447 units available)" at bounding box center [69, 89] width 87 height 9
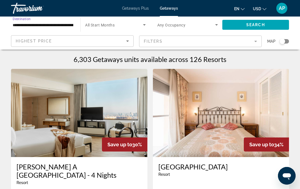
click at [120, 42] on div "Highest Price" at bounding box center [71, 41] width 110 height 7
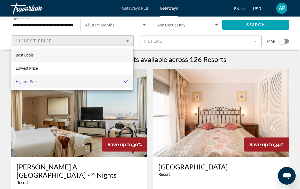
click at [93, 56] on mat-option "Best Deals" at bounding box center [72, 54] width 122 height 13
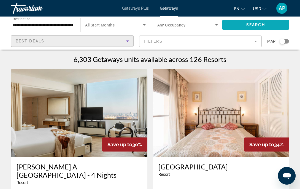
click at [249, 24] on span "Search" at bounding box center [255, 25] width 19 height 4
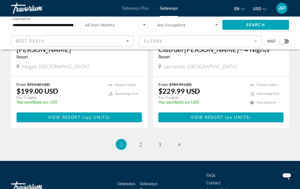
scroll to position [1086, 0]
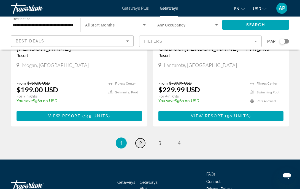
click at [141, 140] on span "2" at bounding box center [140, 143] width 3 height 6
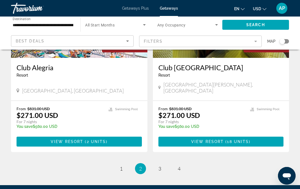
scroll to position [1056, 0]
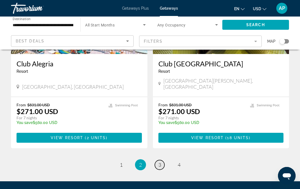
click at [163, 160] on link "page 3" at bounding box center [160, 165] width 10 height 10
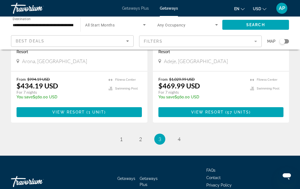
scroll to position [1092, 0]
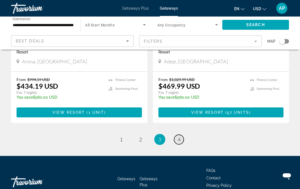
click at [177, 134] on link "page 4" at bounding box center [179, 139] width 10 height 10
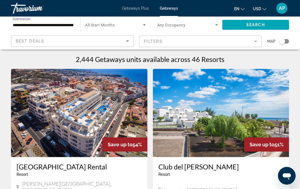
click at [39, 23] on input "**********" at bounding box center [43, 25] width 61 height 7
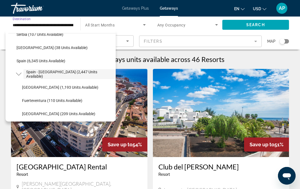
scroll to position [281, 0]
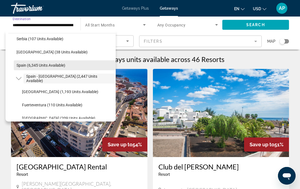
click at [43, 65] on span "Spain (6,345 units available)" at bounding box center [41, 65] width 49 height 4
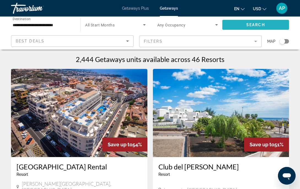
click at [241, 20] on span "Search widget" at bounding box center [255, 24] width 67 height 13
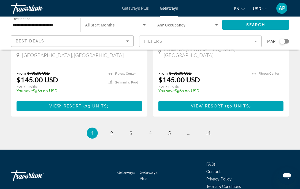
scroll to position [1092, 0]
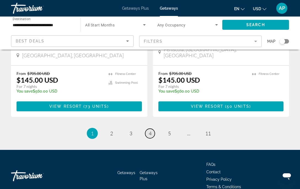
click at [152, 128] on link "page 4" at bounding box center [150, 133] width 10 height 10
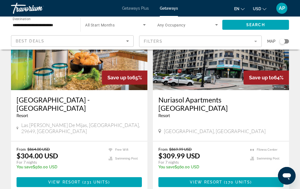
scroll to position [1060, 0]
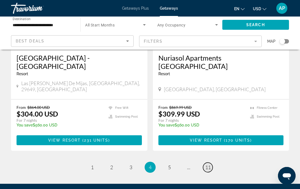
click at [207, 164] on span "11" at bounding box center [208, 167] width 6 height 6
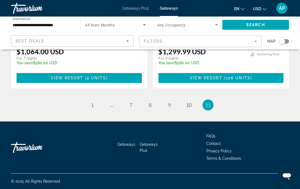
scroll to position [548, 0]
click at [185, 101] on link "page 10" at bounding box center [188, 105] width 10 height 10
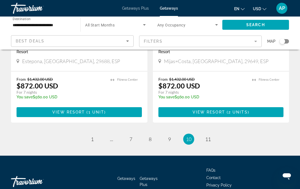
scroll to position [1108, 0]
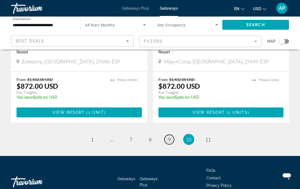
click at [167, 134] on link "page 9" at bounding box center [169, 139] width 10 height 10
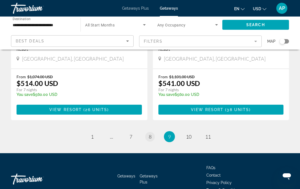
scroll to position [1109, 0]
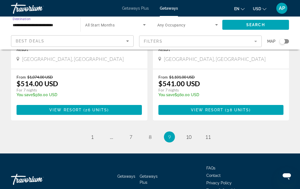
click at [40, 26] on input "**********" at bounding box center [43, 25] width 61 height 7
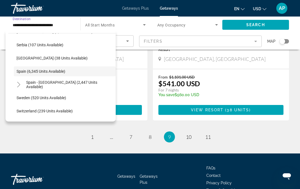
scroll to position [210, 0]
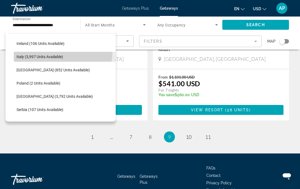
click at [44, 51] on span "Search widget" at bounding box center [65, 56] width 102 height 13
type input "**********"
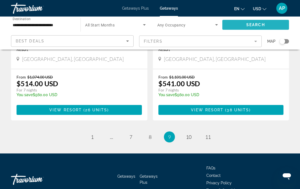
click at [248, 20] on span "Search widget" at bounding box center [255, 24] width 67 height 13
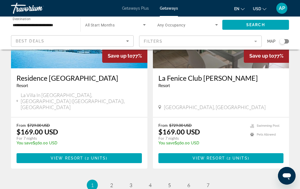
scroll to position [1061, 0]
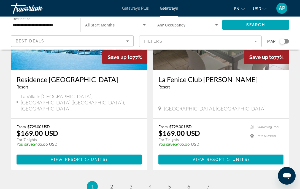
click at [157, 38] on mat-form-field "Filters" at bounding box center [200, 41] width 122 height 12
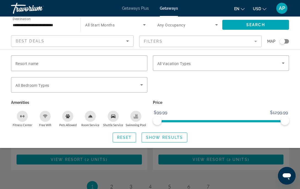
click at [133, 117] on icon "Swimming Pool" at bounding box center [135, 116] width 4 height 4
click at [94, 117] on div "Room Service" at bounding box center [90, 116] width 11 height 11
click at [23, 116] on icon "Fitness Center" at bounding box center [23, 116] width 1 height 2
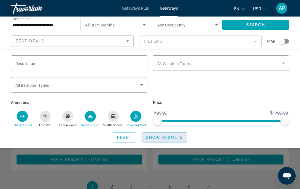
click at [165, 136] on span "Show Results" at bounding box center [164, 137] width 37 height 4
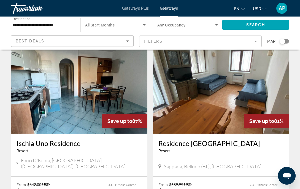
scroll to position [21, 0]
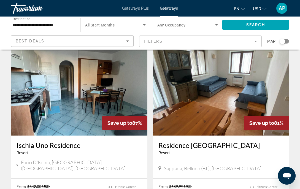
click at [94, 80] on img "Main content" at bounding box center [79, 91] width 136 height 88
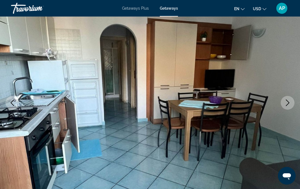
scroll to position [45, 0]
click at [290, 100] on icon "Next image" at bounding box center [287, 102] width 7 height 7
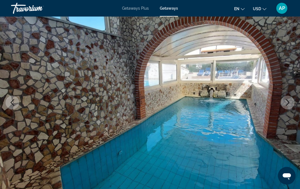
click at [290, 100] on icon "Next image" at bounding box center [287, 102] width 7 height 7
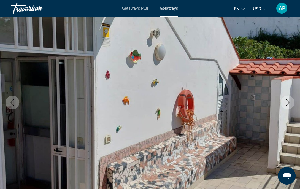
click at [290, 100] on icon "Next image" at bounding box center [287, 102] width 7 height 7
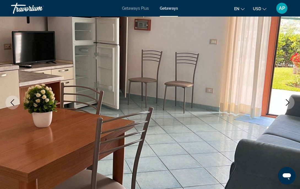
click at [290, 100] on icon "Next image" at bounding box center [287, 102] width 7 height 7
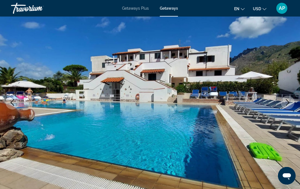
click at [290, 100] on icon "Next image" at bounding box center [287, 102] width 7 height 7
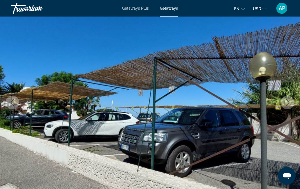
click at [290, 100] on icon "Next image" at bounding box center [287, 102] width 7 height 7
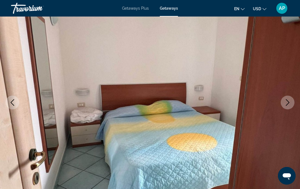
click at [290, 100] on icon "Next image" at bounding box center [287, 102] width 7 height 7
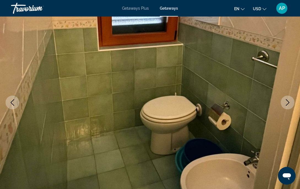
click at [290, 100] on icon "Next image" at bounding box center [287, 102] width 7 height 7
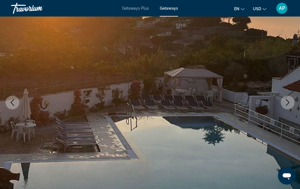
click at [290, 100] on icon "Next image" at bounding box center [287, 102] width 7 height 7
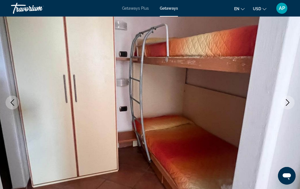
click at [290, 101] on icon "Next image" at bounding box center [287, 102] width 7 height 7
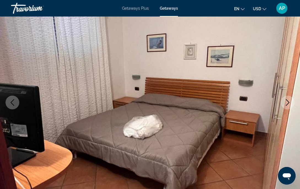
click at [290, 101] on icon "Next image" at bounding box center [287, 102] width 7 height 7
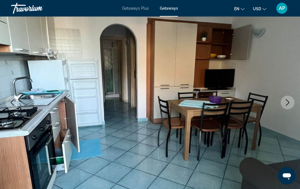
click at [290, 101] on icon "Next image" at bounding box center [287, 102] width 7 height 7
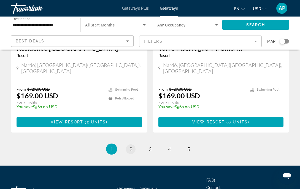
scroll to position [1092, 0]
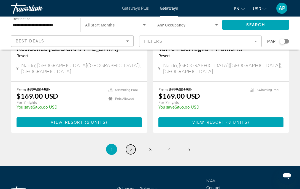
click at [130, 146] on span "2" at bounding box center [130, 149] width 3 height 6
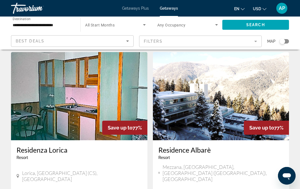
scroll to position [604, 0]
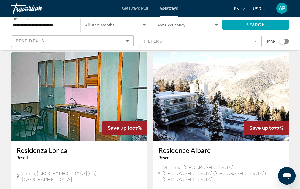
click at [170, 97] on img "Main content" at bounding box center [221, 96] width 136 height 88
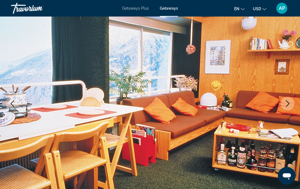
scroll to position [44, 0]
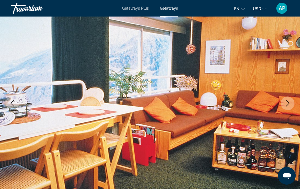
click at [290, 104] on icon "Next image" at bounding box center [287, 103] width 7 height 7
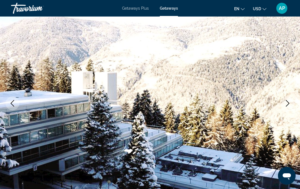
click at [290, 104] on icon "Next image" at bounding box center [287, 103] width 7 height 7
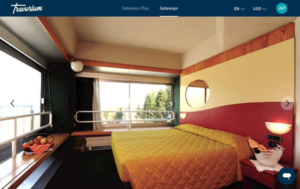
click at [290, 104] on icon "Next image" at bounding box center [287, 103] width 7 height 7
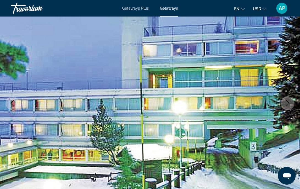
click at [290, 104] on icon "Next image" at bounding box center [287, 103] width 7 height 7
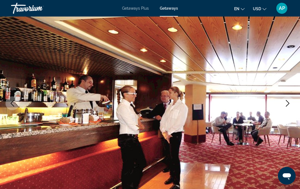
click at [290, 104] on icon "Next image" at bounding box center [287, 103] width 7 height 7
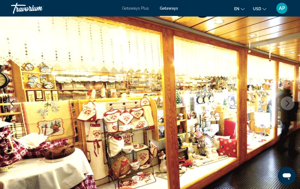
click at [290, 104] on icon "Next image" at bounding box center [287, 103] width 7 height 7
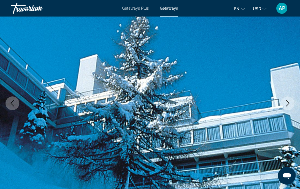
click at [290, 104] on icon "Next image" at bounding box center [287, 103] width 7 height 7
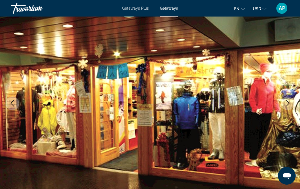
click at [290, 104] on icon "Next image" at bounding box center [287, 103] width 7 height 7
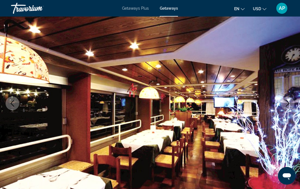
click at [290, 104] on icon "Next image" at bounding box center [287, 103] width 7 height 7
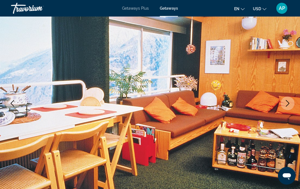
click at [290, 104] on icon "Next image" at bounding box center [287, 103] width 7 height 7
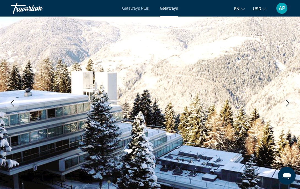
drag, startPoint x: 290, startPoint y: 104, endPoint x: 292, endPoint y: 106, distance: 3.1
click at [292, 106] on button "Next image" at bounding box center [287, 103] width 14 height 14
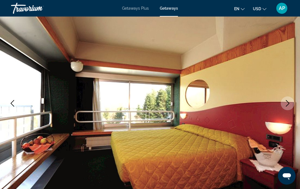
click at [292, 106] on button "Next image" at bounding box center [287, 103] width 14 height 14
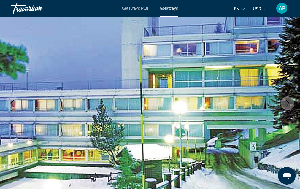
click at [292, 106] on button "Next image" at bounding box center [287, 103] width 14 height 14
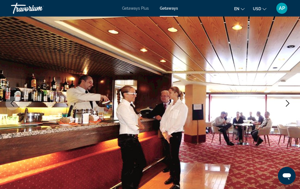
click at [292, 106] on button "Next image" at bounding box center [287, 103] width 14 height 14
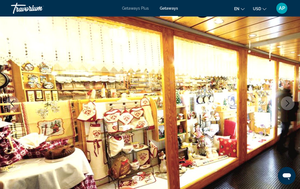
click at [292, 106] on button "Next image" at bounding box center [287, 103] width 14 height 14
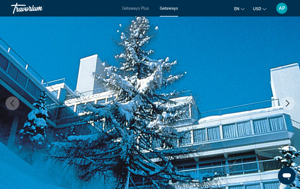
click at [292, 106] on button "Next image" at bounding box center [287, 103] width 14 height 14
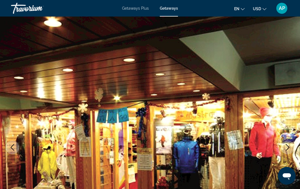
scroll to position [0, 0]
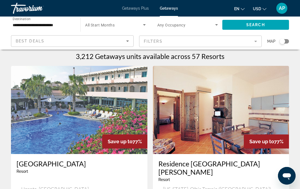
scroll to position [4, 0]
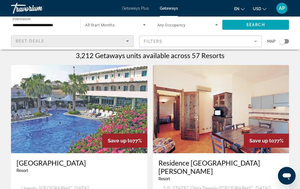
click at [121, 41] on div "Best Deals" at bounding box center [71, 41] width 110 height 7
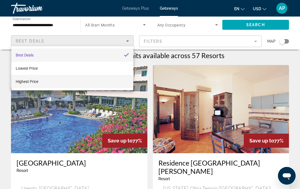
click at [121, 76] on mat-option "Highest Price" at bounding box center [72, 81] width 122 height 13
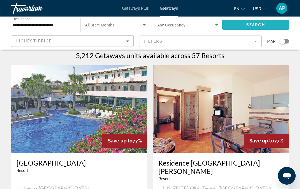
click at [245, 19] on span "Search widget" at bounding box center [255, 24] width 67 height 13
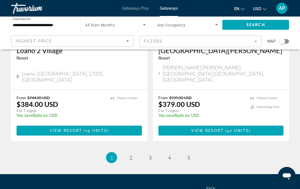
scroll to position [1070, 0]
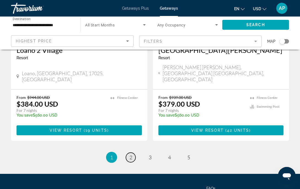
click at [131, 154] on span "2" at bounding box center [130, 157] width 3 height 6
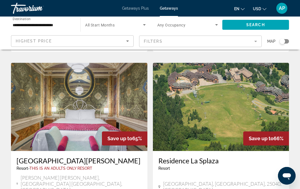
scroll to position [600, 0]
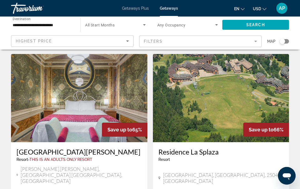
click at [100, 73] on img "Main content" at bounding box center [79, 98] width 136 height 88
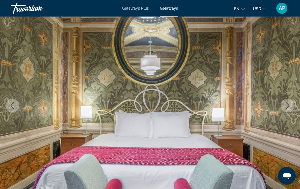
scroll to position [49, 0]
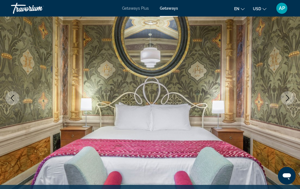
click at [289, 93] on button "Next image" at bounding box center [287, 98] width 14 height 14
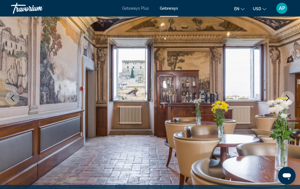
click at [289, 94] on button "Next image" at bounding box center [287, 98] width 14 height 14
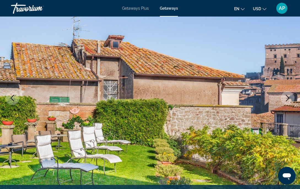
click at [289, 94] on button "Next image" at bounding box center [287, 98] width 14 height 14
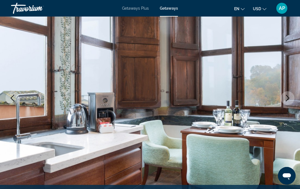
click at [289, 94] on button "Next image" at bounding box center [287, 98] width 14 height 14
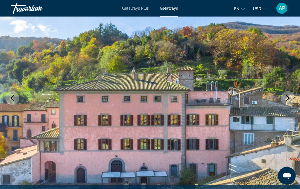
click at [289, 94] on button "Next image" at bounding box center [287, 98] width 14 height 14
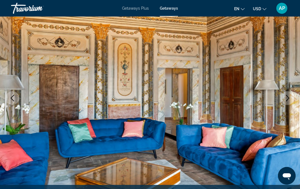
click at [289, 94] on button "Next image" at bounding box center [287, 98] width 14 height 14
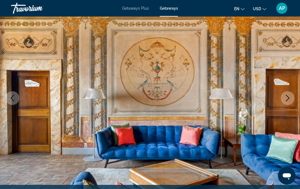
click at [289, 94] on button "Next image" at bounding box center [287, 98] width 14 height 14
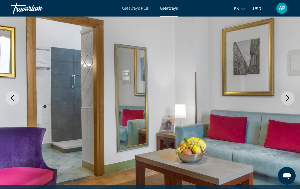
click at [289, 94] on button "Next image" at bounding box center [287, 98] width 14 height 14
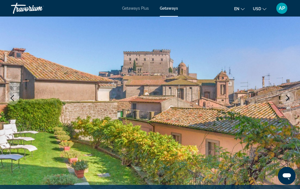
click at [289, 95] on icon "Next image" at bounding box center [287, 98] width 7 height 7
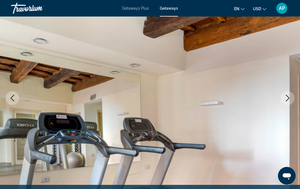
click at [289, 95] on icon "Next image" at bounding box center [287, 98] width 7 height 7
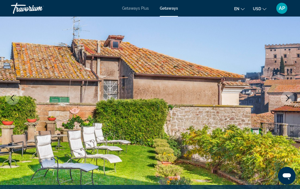
click at [289, 95] on icon "Next image" at bounding box center [287, 98] width 7 height 7
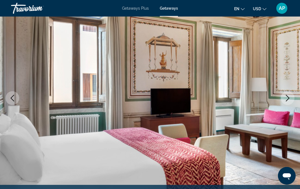
click at [289, 95] on icon "Next image" at bounding box center [287, 98] width 7 height 7
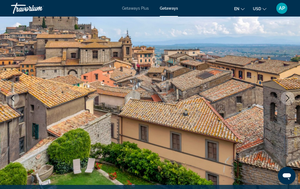
click at [289, 95] on icon "Next image" at bounding box center [287, 98] width 7 height 7
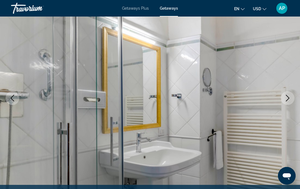
click at [289, 95] on icon "Next image" at bounding box center [287, 98] width 7 height 7
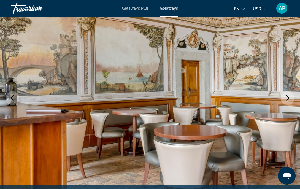
click at [289, 95] on icon "Next image" at bounding box center [287, 98] width 7 height 7
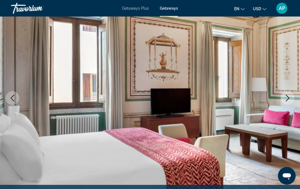
click at [289, 95] on icon "Next image" at bounding box center [287, 98] width 7 height 7
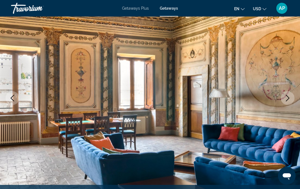
click at [289, 95] on icon "Next image" at bounding box center [287, 98] width 7 height 7
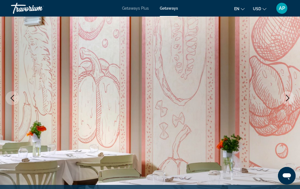
click at [289, 95] on icon "Next image" at bounding box center [287, 98] width 7 height 7
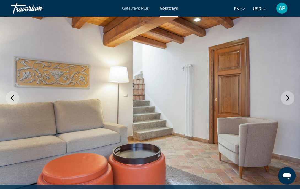
click at [289, 95] on icon "Next image" at bounding box center [287, 98] width 7 height 7
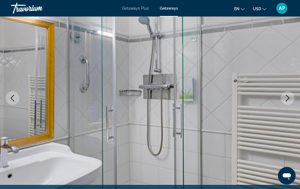
click at [289, 95] on icon "Next image" at bounding box center [287, 98] width 7 height 7
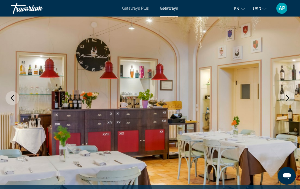
click at [289, 95] on icon "Next image" at bounding box center [287, 98] width 7 height 7
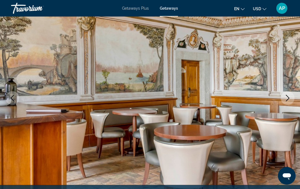
click at [289, 95] on icon "Next image" at bounding box center [287, 98] width 7 height 7
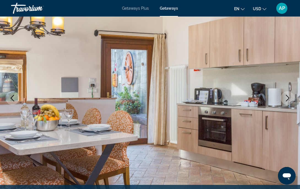
click at [289, 95] on icon "Next image" at bounding box center [287, 98] width 7 height 7
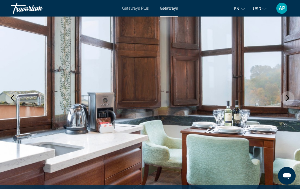
click at [289, 95] on icon "Next image" at bounding box center [287, 98] width 7 height 7
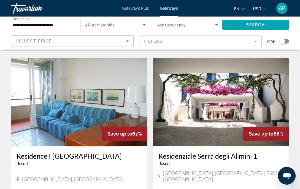
scroll to position [979, 0]
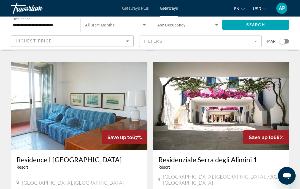
click at [230, 71] on img "Main content" at bounding box center [221, 106] width 136 height 88
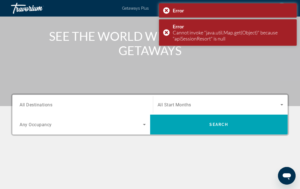
scroll to position [57, 0]
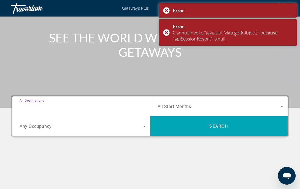
click at [87, 108] on input "Destination All Destinations" at bounding box center [83, 106] width 126 height 7
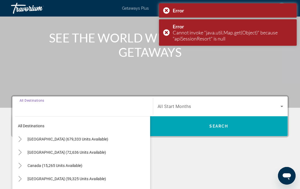
scroll to position [128, 0]
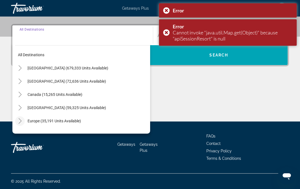
click at [23, 122] on mat-icon "Toggle Europe (35,191 units available)" at bounding box center [20, 121] width 10 height 10
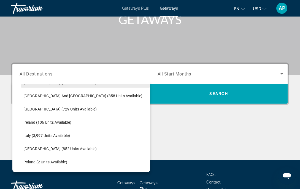
scroll to position [184, 0]
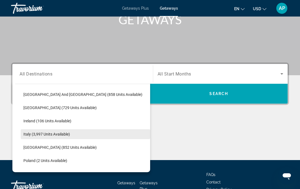
click at [45, 137] on span "Search widget" at bounding box center [85, 133] width 129 height 13
type input "**********"
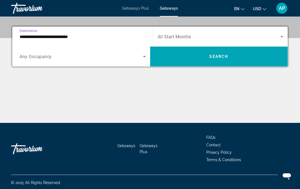
scroll to position [128, 0]
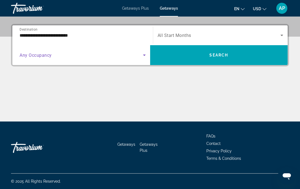
click at [140, 53] on span "Search widget" at bounding box center [81, 55] width 123 height 7
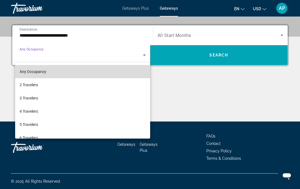
click at [111, 71] on mat-option "Any Occupancy" at bounding box center [82, 71] width 135 height 13
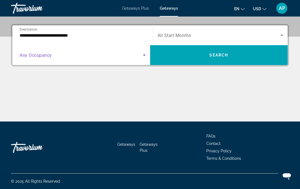
click at [174, 32] on div "Search widget" at bounding box center [220, 35] width 126 height 15
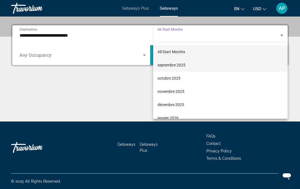
click at [167, 64] on span "septembre 2025" at bounding box center [171, 65] width 28 height 7
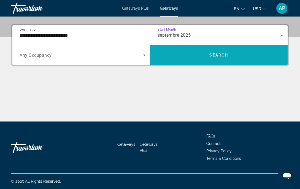
click at [170, 51] on span "Search widget" at bounding box center [219, 54] width 138 height 13
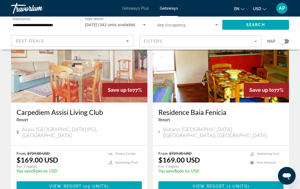
scroll to position [55, 0]
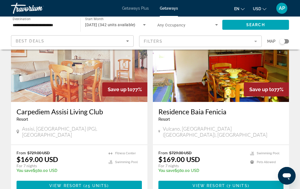
click at [174, 41] on mat-form-field "Filters" at bounding box center [200, 41] width 122 height 12
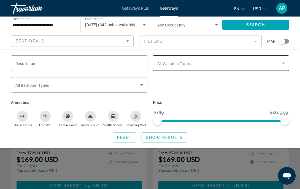
click at [174, 61] on span "All Vacation Types" at bounding box center [174, 63] width 34 height 4
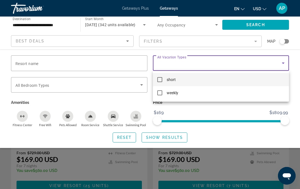
click at [158, 78] on mat-pseudo-checkbox at bounding box center [159, 79] width 5 height 5
click at [139, 116] on div at bounding box center [150, 94] width 300 height 189
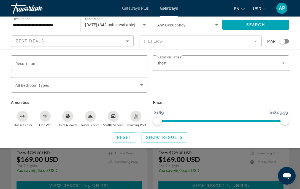
click at [132, 114] on div "Swimming Pool" at bounding box center [135, 116] width 11 height 11
click at [66, 114] on icon "Pets Allowed" at bounding box center [67, 116] width 4 height 4
click at [93, 117] on div "Room Service" at bounding box center [90, 116] width 11 height 11
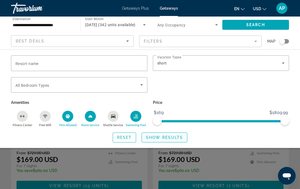
click at [159, 138] on span "Show Results" at bounding box center [164, 137] width 37 height 4
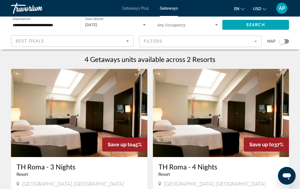
click at [166, 38] on mat-form-field "Filters" at bounding box center [200, 41] width 122 height 12
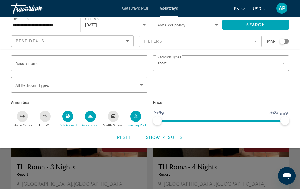
click at [65, 112] on div "Pets Allowed" at bounding box center [67, 116] width 11 height 11
click at [139, 117] on div "Swimming Pool" at bounding box center [135, 116] width 11 height 11
click at [162, 141] on span "Search widget" at bounding box center [164, 137] width 45 height 13
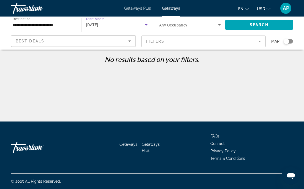
click at [98, 26] on span "[DATE]" at bounding box center [92, 25] width 12 height 4
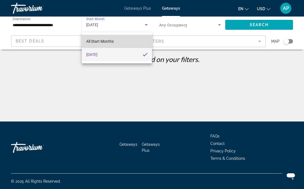
click at [106, 40] on span "All Start Months" at bounding box center [100, 41] width 28 height 4
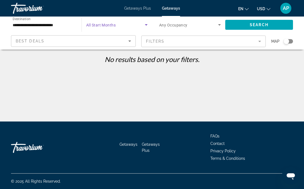
click at [160, 24] on span "Any Occupancy" at bounding box center [173, 25] width 28 height 4
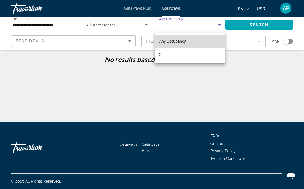
click at [166, 37] on mat-option "Any Occupancy" at bounding box center [190, 41] width 70 height 13
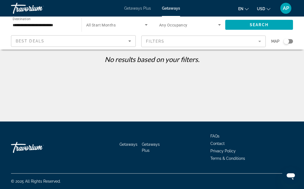
click at [121, 45] on div "Best Deals" at bounding box center [73, 42] width 115 height 15
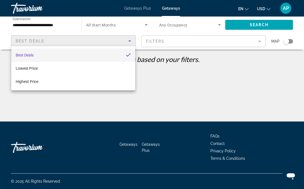
click at [129, 51] on mat-option "Best Deals" at bounding box center [73, 54] width 124 height 13
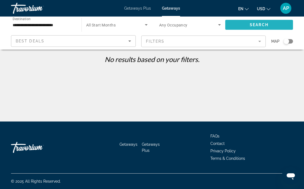
click at [235, 25] on span "Search widget" at bounding box center [259, 24] width 68 height 13
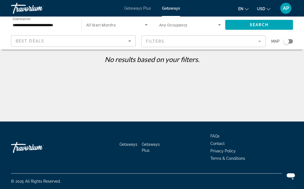
click at [85, 34] on app-map-search-filters "Best Deals Filters Map" at bounding box center [152, 41] width 293 height 17
click at [83, 35] on div "Best Deals" at bounding box center [73, 42] width 115 height 15
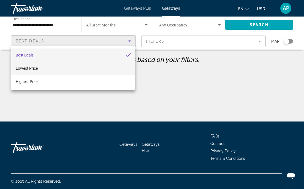
click at [97, 71] on mat-option "Lowest Price" at bounding box center [73, 68] width 124 height 13
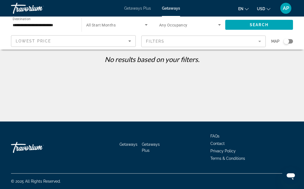
click at [103, 34] on app-map-search-filters "Lowest Price Filters Map" at bounding box center [152, 41] width 293 height 17
click at [242, 25] on span "Search widget" at bounding box center [259, 24] width 68 height 13
click at [69, 26] on input "**********" at bounding box center [44, 25] width 62 height 7
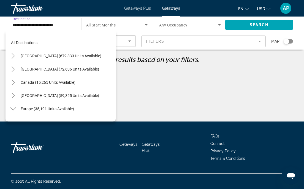
scroll to position [191, 0]
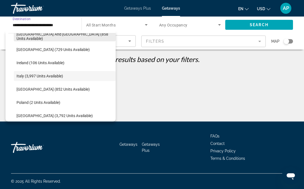
click at [49, 42] on span "Search widget" at bounding box center [65, 36] width 102 height 13
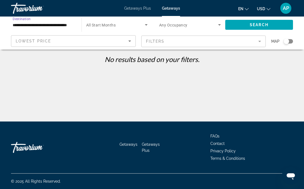
click at [49, 25] on input "**********" at bounding box center [44, 25] width 62 height 7
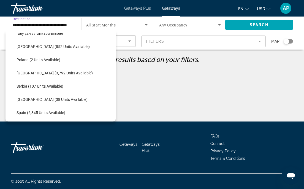
scroll to position [231, 0]
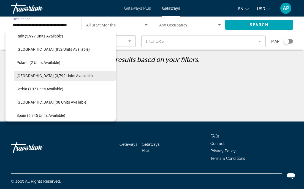
click at [52, 78] on span "Search widget" at bounding box center [65, 75] width 102 height 13
type input "**********"
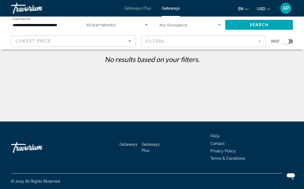
click at [249, 17] on div "Search" at bounding box center [261, 25] width 73 height 17
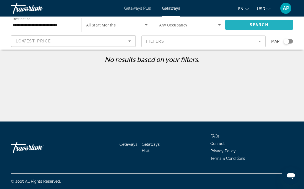
click at [249, 24] on span "Search" at bounding box center [258, 25] width 19 height 4
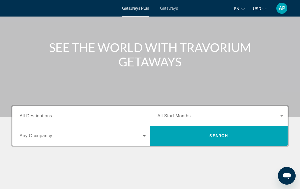
scroll to position [48, 0]
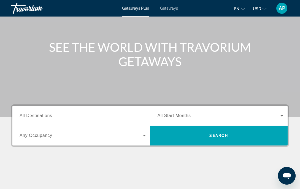
click at [103, 110] on div "Search widget" at bounding box center [83, 116] width 126 height 16
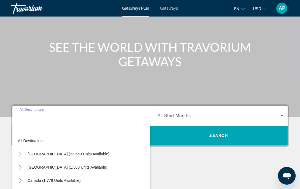
scroll to position [128, 0]
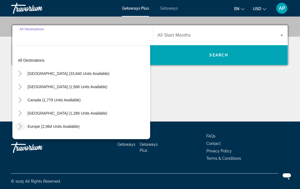
click at [18, 125] on icon "Toggle Europe (2,984 units available)" at bounding box center [20, 126] width 6 height 6
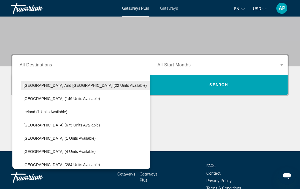
scroll to position [186, 0]
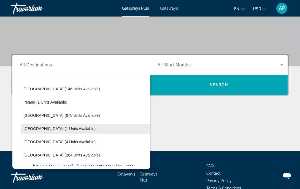
click at [48, 125] on span "Search widget" at bounding box center [85, 128] width 129 height 13
type input "**********"
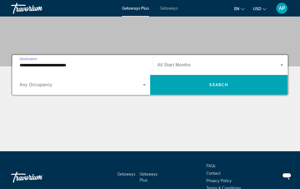
scroll to position [128, 0]
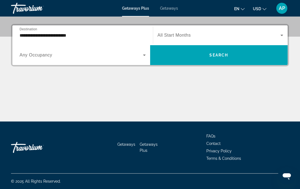
click at [167, 9] on span "Getaways" at bounding box center [169, 8] width 18 height 4
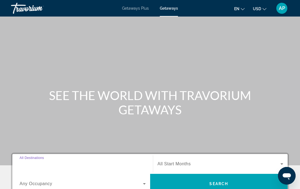
click at [71, 164] on input "Destination All Destinations" at bounding box center [83, 164] width 126 height 7
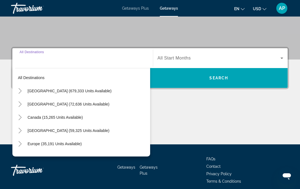
scroll to position [128, 0]
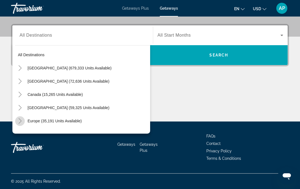
click at [21, 122] on icon "Toggle Europe (35,191 units available)" at bounding box center [20, 121] width 6 height 6
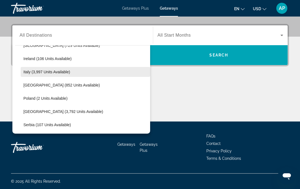
scroll to position [209, 0]
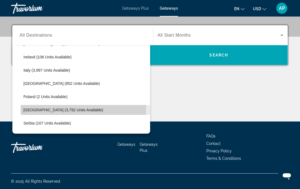
click at [37, 106] on span "Search widget" at bounding box center [85, 109] width 129 height 13
type input "**********"
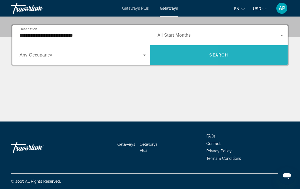
click at [183, 58] on span "Search widget" at bounding box center [219, 54] width 138 height 13
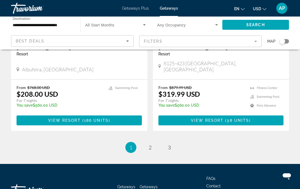
scroll to position [1092, 0]
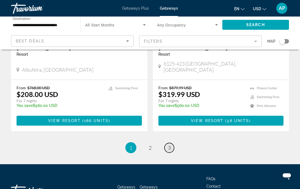
click at [169, 144] on span "3" at bounding box center [169, 147] width 3 height 6
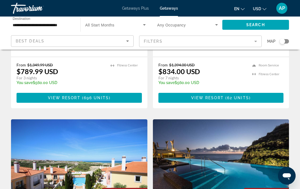
scroll to position [292, 0]
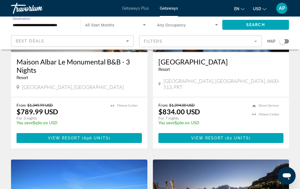
click at [56, 26] on input "**********" at bounding box center [43, 25] width 61 height 7
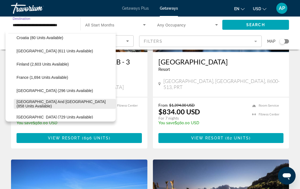
scroll to position [122, 0]
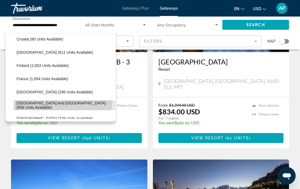
click at [51, 101] on span "Search widget" at bounding box center [65, 104] width 102 height 13
type input "**********"
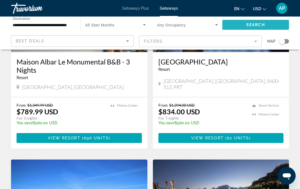
click at [260, 20] on span "Search widget" at bounding box center [255, 24] width 67 height 13
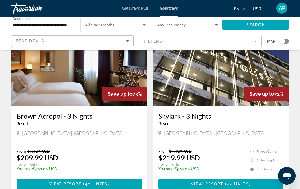
scroll to position [227, 0]
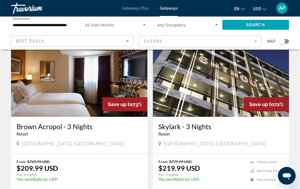
click at [244, 83] on img "Main content" at bounding box center [221, 73] width 136 height 88
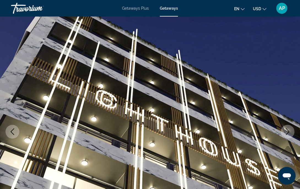
scroll to position [17, 0]
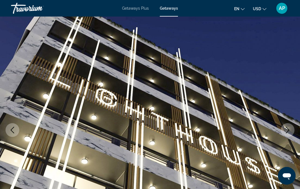
click at [282, 131] on button "Next image" at bounding box center [287, 130] width 14 height 14
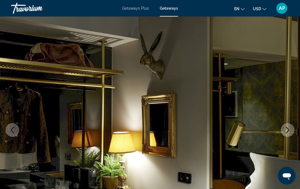
click at [282, 131] on button "Next image" at bounding box center [287, 130] width 14 height 14
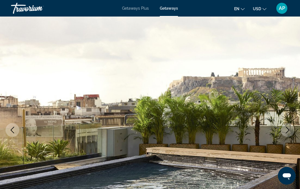
click at [282, 131] on button "Next image" at bounding box center [287, 130] width 14 height 14
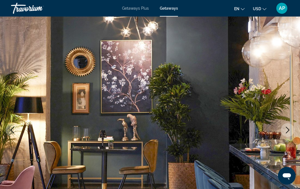
click at [282, 131] on button "Next image" at bounding box center [287, 130] width 14 height 14
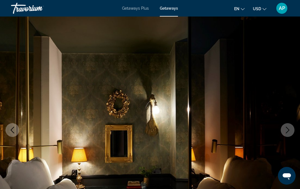
click at [282, 131] on button "Next image" at bounding box center [287, 130] width 14 height 14
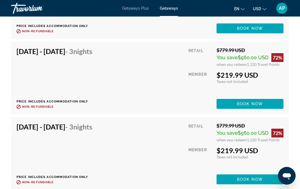
scroll to position [1345, 0]
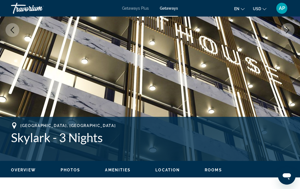
scroll to position [90, 0]
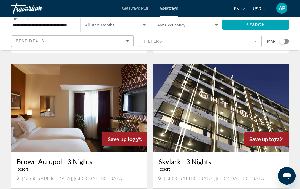
scroll to position [184, 0]
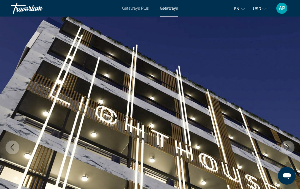
scroll to position [1, 0]
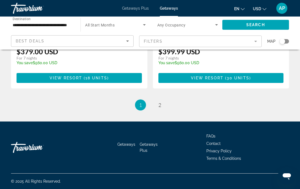
scroll to position [1092, 0]
click at [159, 103] on span "2" at bounding box center [159, 105] width 3 height 6
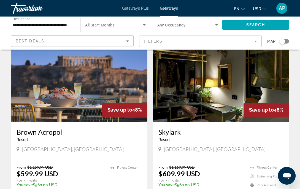
scroll to position [603, 0]
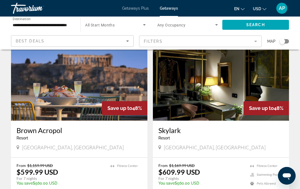
click at [114, 85] on img "Main content" at bounding box center [79, 76] width 136 height 88
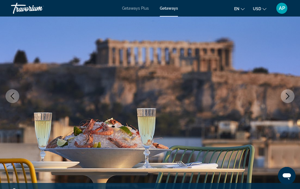
scroll to position [63, 0]
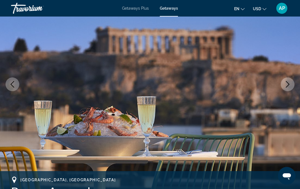
click at [285, 86] on icon "Next image" at bounding box center [287, 84] width 7 height 7
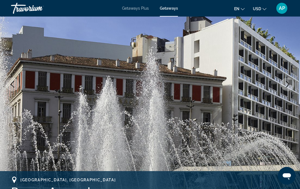
click at [285, 86] on icon "Next image" at bounding box center [287, 84] width 7 height 7
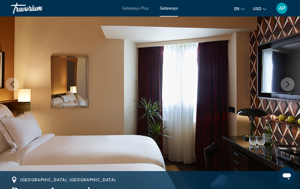
click at [285, 86] on icon "Next image" at bounding box center [287, 84] width 7 height 7
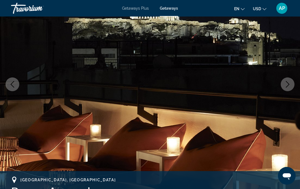
click at [285, 86] on icon "Next image" at bounding box center [287, 84] width 7 height 7
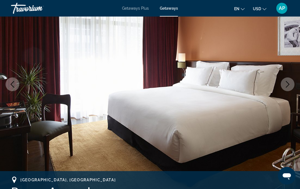
click at [285, 86] on icon "Next image" at bounding box center [287, 84] width 7 height 7
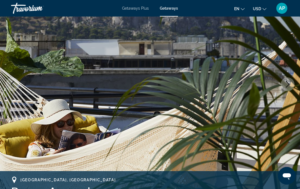
click at [285, 86] on icon "Next image" at bounding box center [287, 84] width 7 height 7
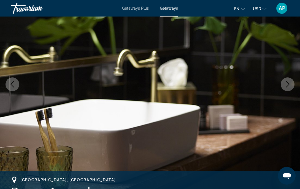
click at [285, 86] on icon "Next image" at bounding box center [287, 84] width 7 height 7
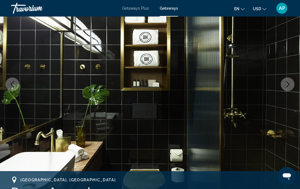
click at [285, 86] on icon "Next image" at bounding box center [287, 84] width 7 height 7
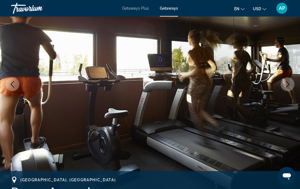
click at [285, 86] on icon "Next image" at bounding box center [287, 84] width 7 height 7
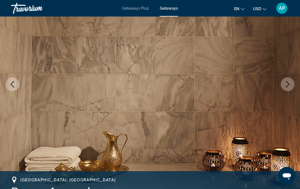
click at [285, 86] on icon "Next image" at bounding box center [287, 84] width 7 height 7
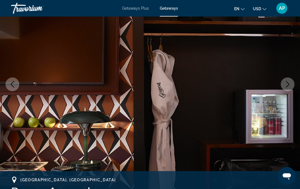
click at [285, 86] on icon "Next image" at bounding box center [287, 84] width 7 height 7
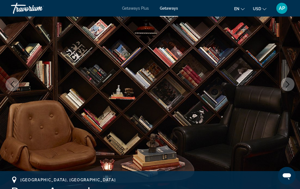
click at [285, 86] on icon "Next image" at bounding box center [287, 84] width 7 height 7
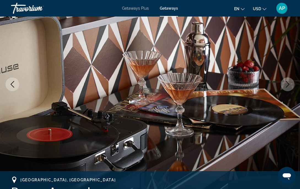
click at [285, 86] on icon "Next image" at bounding box center [287, 84] width 7 height 7
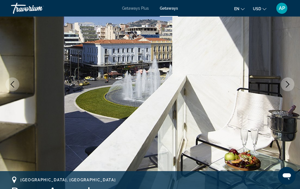
click at [285, 86] on icon "Next image" at bounding box center [287, 84] width 7 height 7
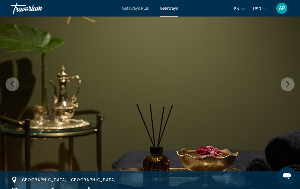
click at [285, 86] on icon "Next image" at bounding box center [287, 84] width 7 height 7
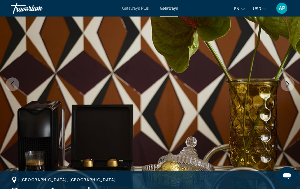
click at [285, 86] on icon "Next image" at bounding box center [287, 84] width 7 height 7
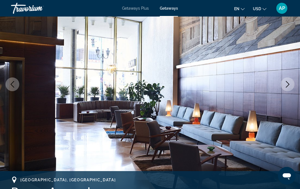
click at [285, 86] on icon "Next image" at bounding box center [287, 84] width 7 height 7
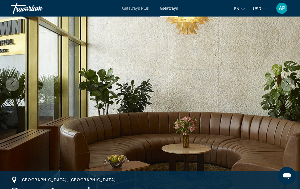
click at [285, 86] on icon "Next image" at bounding box center [287, 84] width 7 height 7
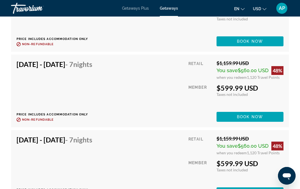
scroll to position [1466, 0]
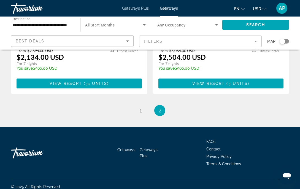
scroll to position [1100, 0]
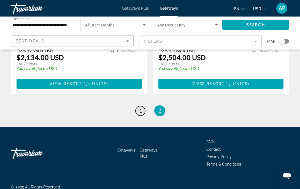
click at [142, 106] on link "page 1" at bounding box center [140, 111] width 10 height 10
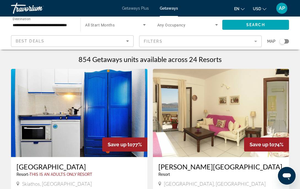
scroll to position [1, 0]
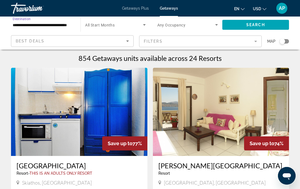
click at [21, 22] on input "**********" at bounding box center [43, 25] width 61 height 7
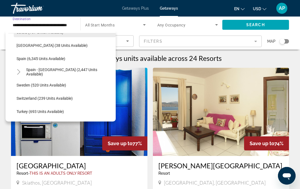
scroll to position [288, 0]
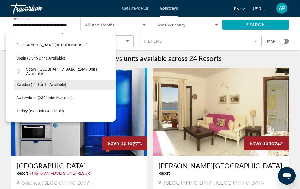
click at [60, 83] on span "Sweden (520 units available)" at bounding box center [42, 84] width 50 height 4
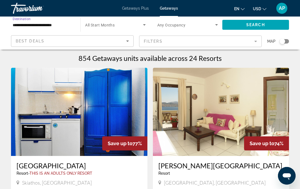
click at [39, 23] on input "**********" at bounding box center [43, 25] width 61 height 7
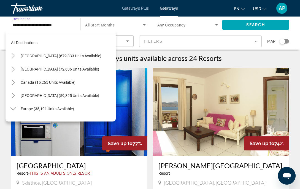
scroll to position [297, 0]
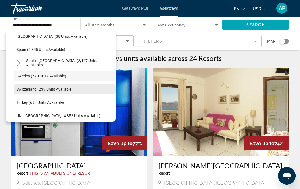
click at [57, 87] on span "Switzerland (239 units available)" at bounding box center [45, 89] width 56 height 4
type input "**********"
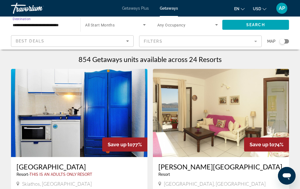
scroll to position [0, 0]
click at [252, 17] on div "Search" at bounding box center [258, 25] width 72 height 17
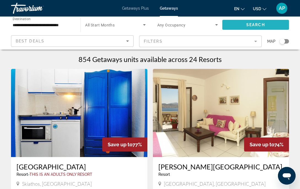
click at [250, 22] on span "Search widget" at bounding box center [255, 24] width 67 height 13
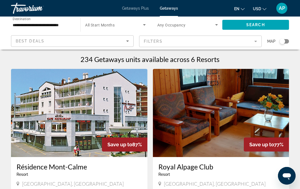
click at [103, 103] on img "Main content" at bounding box center [79, 113] width 136 height 88
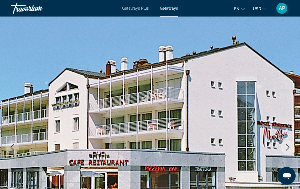
click at [287, 144] on icon "Next image" at bounding box center [287, 147] width 7 height 7
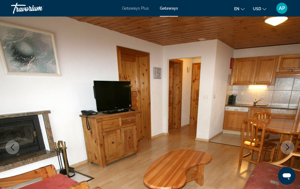
click at [287, 144] on icon "Next image" at bounding box center [287, 147] width 7 height 7
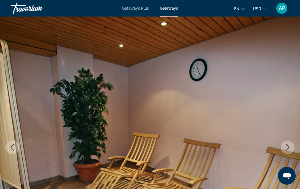
click at [287, 144] on icon "Next image" at bounding box center [287, 147] width 7 height 7
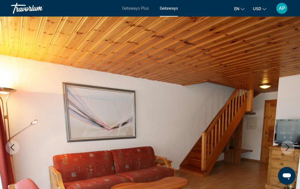
click at [287, 145] on icon "Next image" at bounding box center [287, 147] width 7 height 7
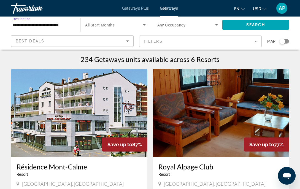
click at [52, 23] on input "**********" at bounding box center [43, 25] width 61 height 7
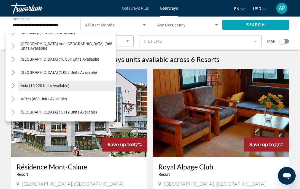
scroll to position [419, 0]
click at [59, 87] on span "Asia (10,220 units available)" at bounding box center [45, 85] width 49 height 4
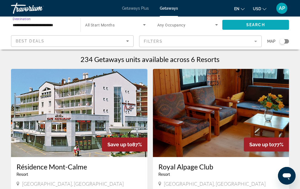
click at [255, 24] on span "Search" at bounding box center [255, 25] width 19 height 4
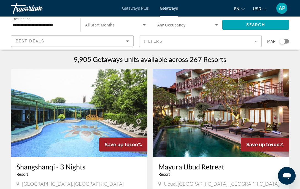
click at [45, 24] on input "**********" at bounding box center [43, 25] width 61 height 7
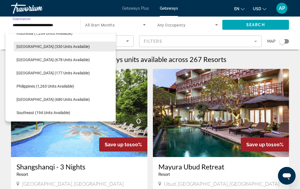
scroll to position [209, 0]
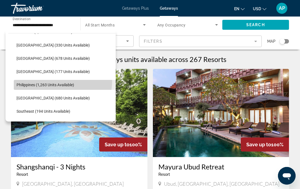
click at [51, 81] on span "Search widget" at bounding box center [65, 84] width 102 height 13
type input "**********"
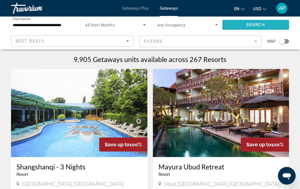
click at [233, 19] on span "Search widget" at bounding box center [255, 24] width 67 height 13
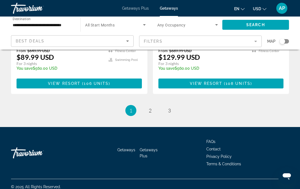
scroll to position [1108, 0]
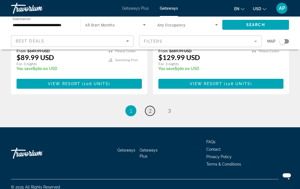
click at [148, 106] on link "page 2" at bounding box center [150, 111] width 10 height 10
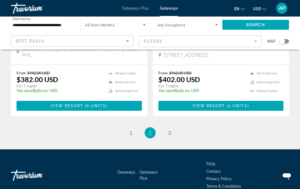
scroll to position [1109, 0]
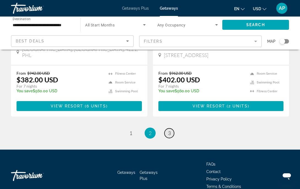
click at [167, 128] on link "page 3" at bounding box center [169, 133] width 10 height 10
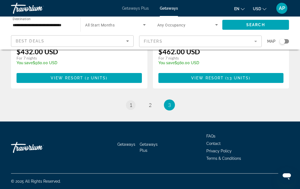
scroll to position [165, 0]
click at [132, 103] on link "page 1" at bounding box center [131, 105] width 10 height 10
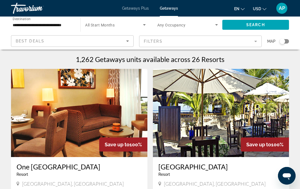
click at [168, 111] on img "Main content" at bounding box center [221, 113] width 136 height 88
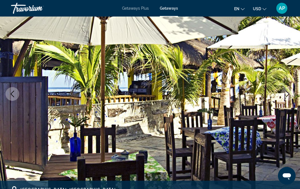
scroll to position [53, 0]
click at [289, 92] on icon "Next image" at bounding box center [287, 93] width 7 height 7
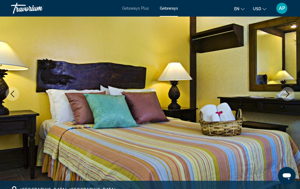
click at [289, 92] on icon "Next image" at bounding box center [287, 93] width 7 height 7
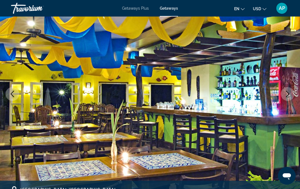
click at [289, 92] on icon "Next image" at bounding box center [287, 93] width 7 height 7
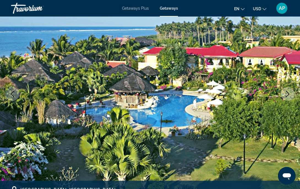
click at [289, 92] on icon "Next image" at bounding box center [287, 93] width 7 height 7
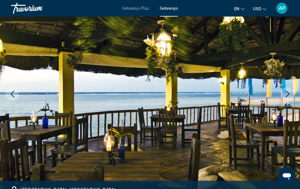
click at [289, 92] on icon "Next image" at bounding box center [287, 93] width 7 height 7
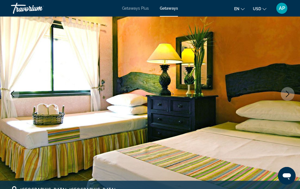
click at [289, 92] on icon "Next image" at bounding box center [287, 93] width 7 height 7
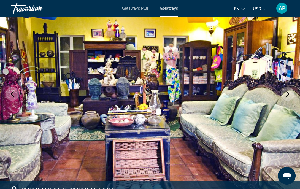
click at [289, 92] on icon "Next image" at bounding box center [287, 93] width 7 height 7
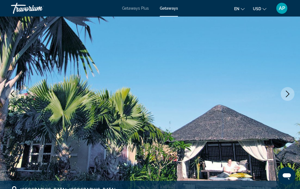
click at [289, 92] on icon "Next image" at bounding box center [287, 93] width 7 height 7
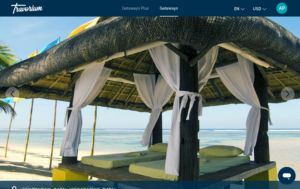
click at [289, 92] on icon "Next image" at bounding box center [287, 93] width 7 height 7
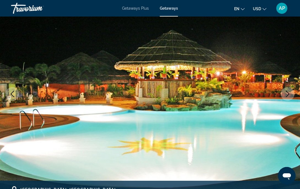
click at [289, 93] on icon "Next image" at bounding box center [287, 93] width 7 height 7
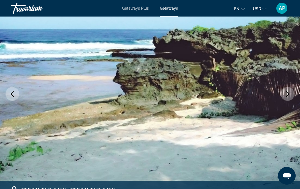
click at [289, 93] on icon "Next image" at bounding box center [287, 93] width 7 height 7
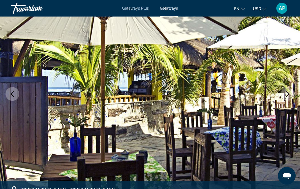
click at [289, 93] on icon "Next image" at bounding box center [287, 93] width 7 height 7
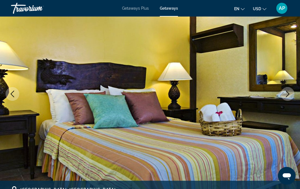
click at [289, 93] on icon "Next image" at bounding box center [287, 93] width 7 height 7
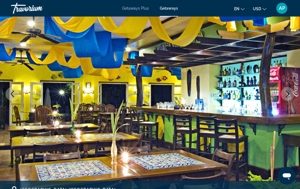
click at [289, 93] on icon "Next image" at bounding box center [287, 93] width 7 height 7
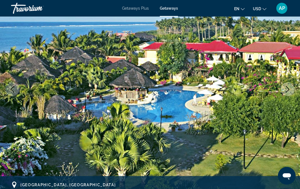
scroll to position [59, 0]
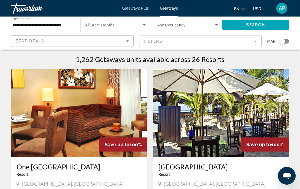
click at [283, 42] on div "Search widget" at bounding box center [282, 42] width 6 height 6
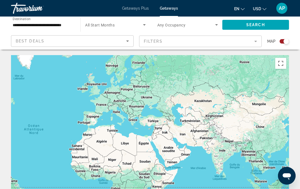
drag, startPoint x: 250, startPoint y: 111, endPoint x: 150, endPoint y: 111, distance: 100.1
click at [150, 111] on div "Main content" at bounding box center [150, 137] width 278 height 165
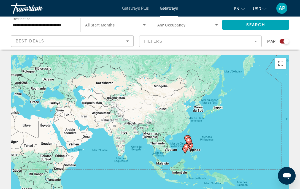
drag, startPoint x: 185, startPoint y: 110, endPoint x: 87, endPoint y: 92, distance: 100.4
click at [87, 92] on div "Pour activer le glissement avec le clavier, appuyez sur Alt+Entrée. Une fois ce…" at bounding box center [150, 137] width 278 height 165
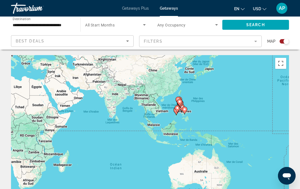
drag, startPoint x: 254, startPoint y: 159, endPoint x: 245, endPoint y: 108, distance: 51.4
click at [245, 108] on div "Pour activer le glissement avec le clavier, appuyez sur Alt+Entrée. Une fois ce…" at bounding box center [150, 137] width 278 height 165
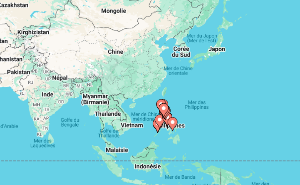
drag, startPoint x: 89, startPoint y: 41, endPoint x: 104, endPoint y: 75, distance: 37.7
click at [104, 75] on div "Pour activer le glissement avec le clavier, appuyez sur Alt+Entrée. Une fois ce…" at bounding box center [150, 137] width 278 height 165
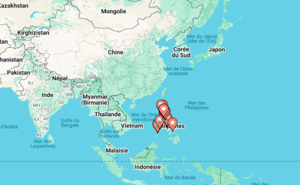
click at [194, 120] on icon "Main content" at bounding box center [196, 123] width 5 height 7
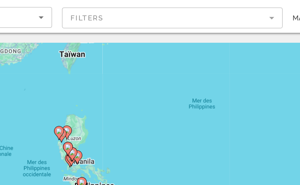
click at [45, 87] on div "Pour naviguer, appuyez sur les touches fléchées. Pour activer le glissement ave…" at bounding box center [150, 137] width 278 height 165
click at [53, 87] on div "Pour activer le glissement avec le clavier, appuyez sur Alt+Entrée. Une fois ce…" at bounding box center [150, 137] width 278 height 165
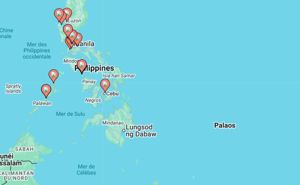
scroll to position [15, 0]
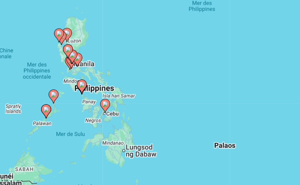
click at [127, 128] on icon "Main content" at bounding box center [129, 131] width 5 height 7
type input "**********"
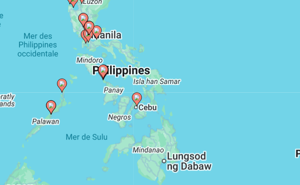
click at [26, 64] on div "Pour activer le glissement avec le clavier, appuyez sur Alt+Entrée. Une fois ce…" at bounding box center [150, 122] width 278 height 165
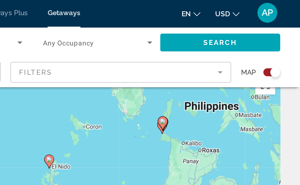
click at [102, 64] on div "Pour activer le glissement avec le clavier, appuyez sur Alt+Entrée. Une fois ce…" at bounding box center [150, 122] width 278 height 165
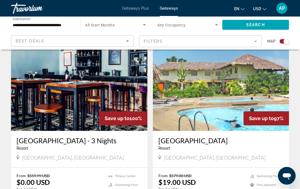
scroll to position [384, 0]
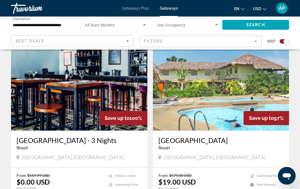
click at [202, 112] on img "Main content" at bounding box center [221, 86] width 136 height 88
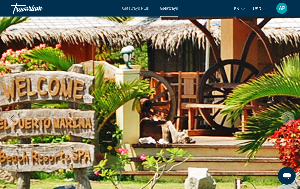
scroll to position [35, 0]
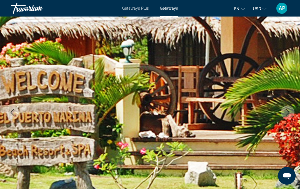
click at [283, 111] on button "Next image" at bounding box center [287, 112] width 14 height 14
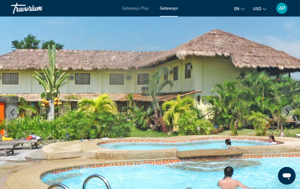
click at [283, 111] on button "Next image" at bounding box center [287, 112] width 14 height 14
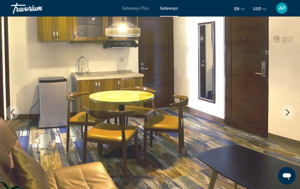
click at [283, 111] on button "Next image" at bounding box center [287, 112] width 14 height 14
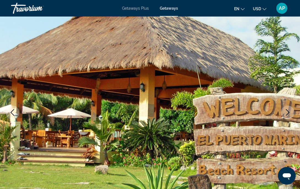
click at [283, 111] on button "Next image" at bounding box center [287, 112] width 14 height 14
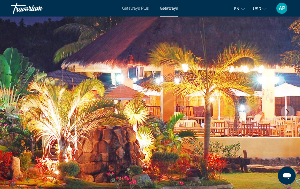
click at [283, 112] on button "Next image" at bounding box center [287, 112] width 14 height 14
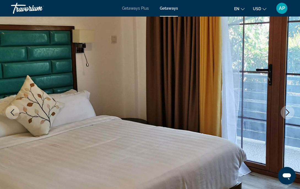
click at [283, 112] on button "Next image" at bounding box center [287, 112] width 14 height 14
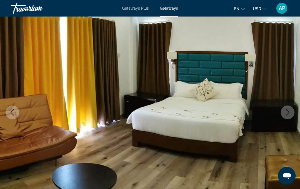
click at [283, 112] on button "Next image" at bounding box center [287, 112] width 14 height 14
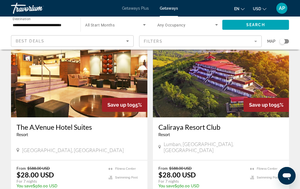
scroll to position [608, 0]
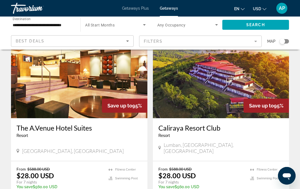
click at [197, 88] on img "Main content" at bounding box center [221, 74] width 136 height 88
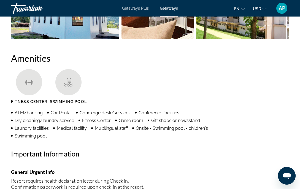
scroll to position [518, 0]
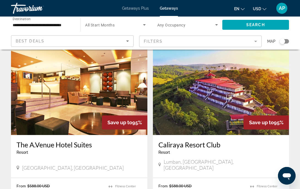
scroll to position [591, 0]
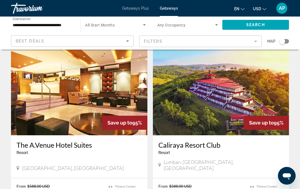
click at [91, 76] on img "Main content" at bounding box center [79, 91] width 136 height 88
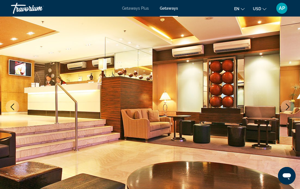
scroll to position [41, 0]
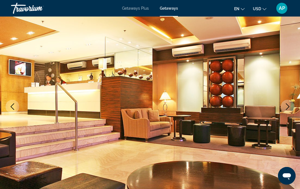
click at [286, 106] on icon "Next image" at bounding box center [287, 106] width 7 height 7
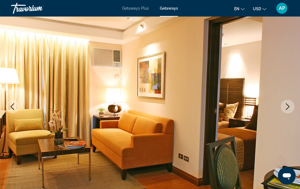
click at [286, 106] on icon "Next image" at bounding box center [287, 106] width 7 height 7
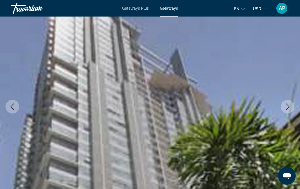
click at [286, 106] on icon "Next image" at bounding box center [287, 106] width 7 height 7
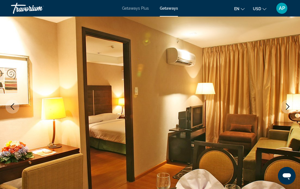
click at [286, 106] on icon "Next image" at bounding box center [287, 106] width 7 height 7
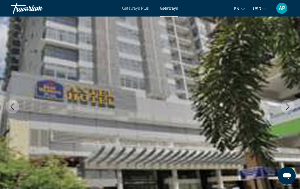
click at [286, 106] on icon "Next image" at bounding box center [287, 106] width 7 height 7
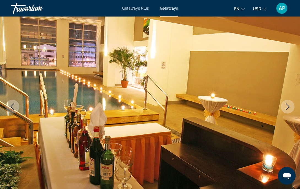
click at [286, 106] on icon "Next image" at bounding box center [287, 106] width 7 height 7
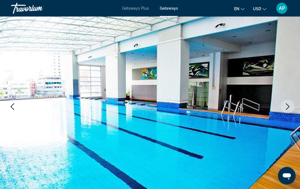
click at [286, 107] on icon "Next image" at bounding box center [287, 106] width 7 height 7
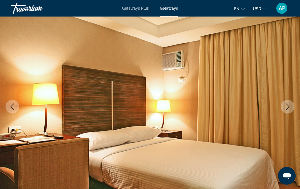
click at [286, 107] on icon "Next image" at bounding box center [287, 106] width 7 height 7
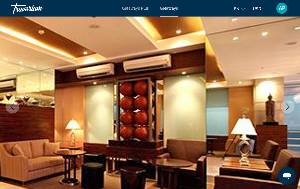
click at [286, 107] on icon "Next image" at bounding box center [287, 106] width 7 height 7
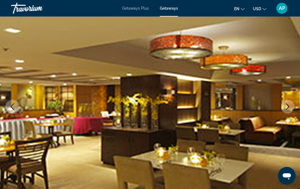
click at [286, 107] on icon "Next image" at bounding box center [287, 106] width 7 height 7
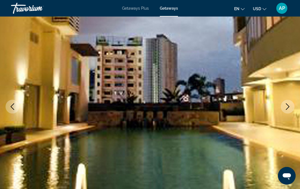
click at [286, 107] on icon "Next image" at bounding box center [287, 106] width 7 height 7
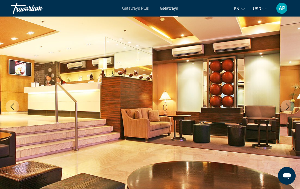
click at [286, 107] on icon "Next image" at bounding box center [287, 106] width 7 height 7
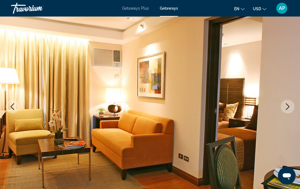
scroll to position [42, 0]
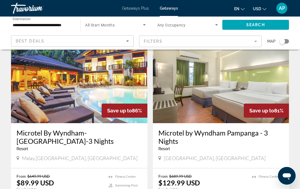
scroll to position [987, 0]
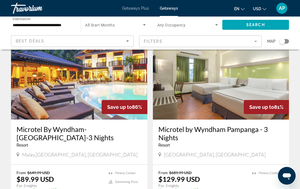
click at [77, 94] on img "Main content" at bounding box center [79, 75] width 136 height 88
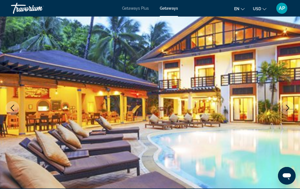
scroll to position [45, 0]
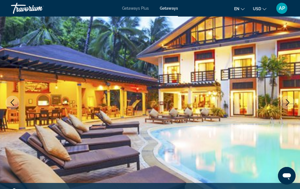
click at [288, 103] on icon "Next image" at bounding box center [287, 102] width 7 height 7
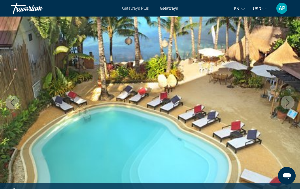
click at [288, 104] on icon "Next image" at bounding box center [287, 102] width 7 height 7
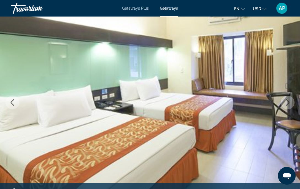
click at [288, 104] on icon "Next image" at bounding box center [287, 102] width 7 height 7
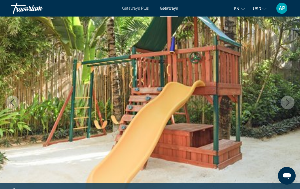
click at [288, 104] on icon "Next image" at bounding box center [287, 102] width 7 height 7
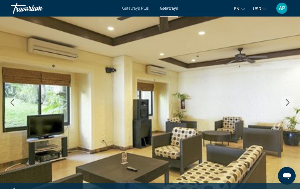
click at [288, 105] on icon "Next image" at bounding box center [287, 102] width 7 height 7
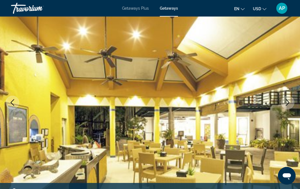
click at [288, 105] on icon "Next image" at bounding box center [287, 102] width 7 height 7
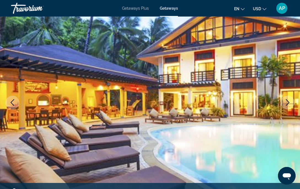
click at [288, 105] on icon "Next image" at bounding box center [287, 102] width 7 height 7
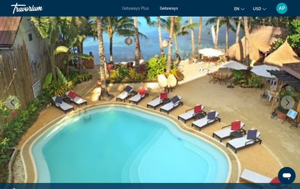
click at [288, 105] on icon "Next image" at bounding box center [287, 102] width 7 height 7
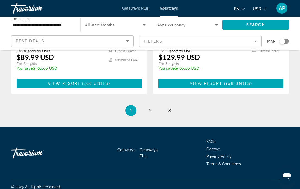
scroll to position [1108, 0]
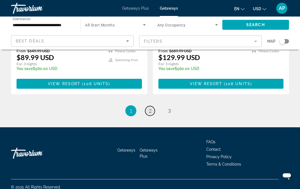
click at [149, 108] on span "2" at bounding box center [150, 111] width 3 height 6
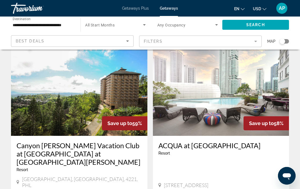
scroll to position [979, 0]
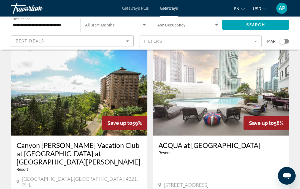
click at [125, 76] on img "Main content" at bounding box center [79, 91] width 136 height 88
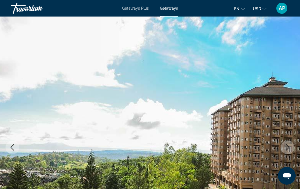
click at [282, 148] on button "Next image" at bounding box center [287, 147] width 14 height 14
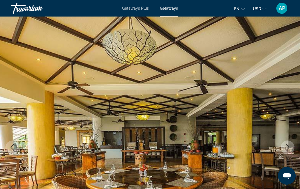
click at [282, 148] on button "Next image" at bounding box center [287, 147] width 14 height 14
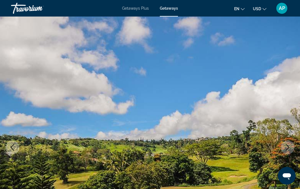
click at [282, 148] on button "Next image" at bounding box center [287, 147] width 14 height 14
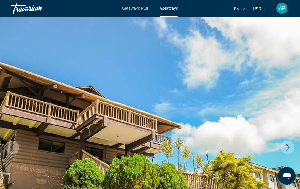
click at [282, 148] on button "Next image" at bounding box center [287, 147] width 14 height 14
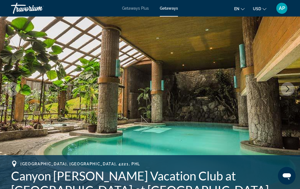
scroll to position [59, 0]
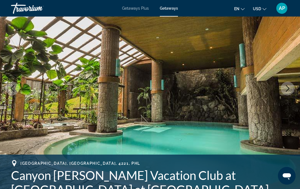
click at [289, 87] on icon "Next image" at bounding box center [287, 88] width 7 height 7
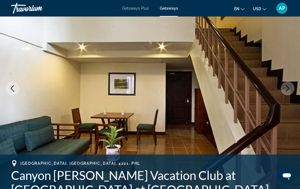
click at [289, 87] on icon "Next image" at bounding box center [287, 88] width 7 height 7
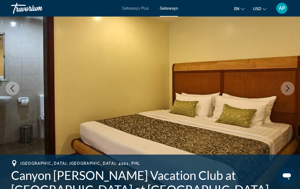
click at [289, 87] on icon "Next image" at bounding box center [287, 88] width 7 height 7
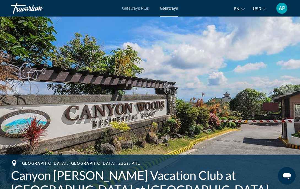
click at [289, 87] on icon "Next image" at bounding box center [287, 88] width 7 height 7
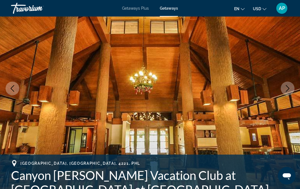
click at [289, 87] on icon "Next image" at bounding box center [287, 88] width 7 height 7
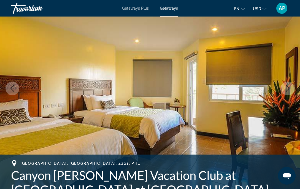
click at [289, 87] on icon "Next image" at bounding box center [287, 88] width 7 height 7
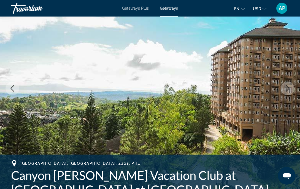
click at [289, 88] on icon "Next image" at bounding box center [287, 88] width 4 height 7
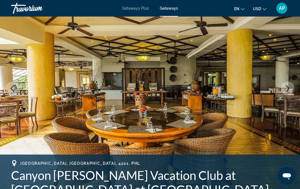
click at [289, 88] on icon "Next image" at bounding box center [287, 88] width 4 height 7
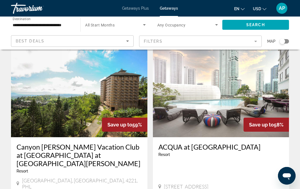
scroll to position [979, 0]
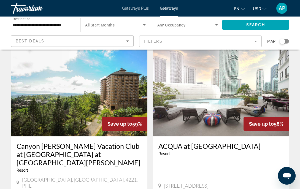
click at [183, 84] on img "Main content" at bounding box center [221, 92] width 136 height 88
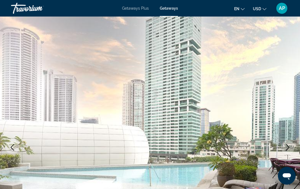
click at [289, 145] on icon "Next image" at bounding box center [287, 147] width 7 height 7
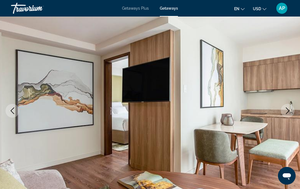
scroll to position [37, 0]
click at [288, 105] on button "Next image" at bounding box center [287, 110] width 14 height 14
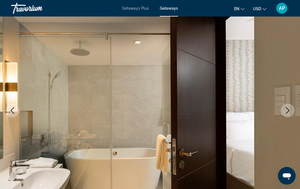
click at [288, 105] on button "Next image" at bounding box center [287, 110] width 14 height 14
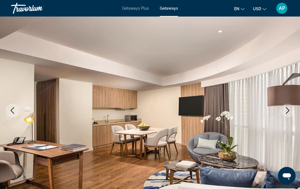
click at [288, 105] on button "Next image" at bounding box center [287, 110] width 14 height 14
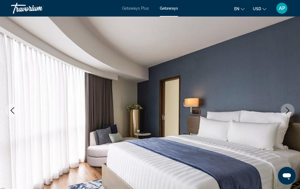
click at [288, 105] on button "Next image" at bounding box center [287, 110] width 14 height 14
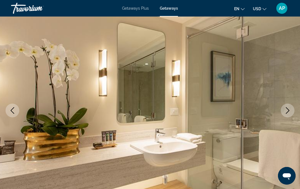
click at [288, 105] on button "Next image" at bounding box center [287, 110] width 14 height 14
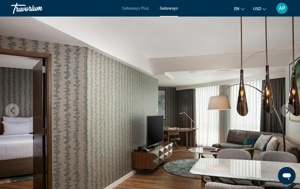
click at [288, 105] on button "Next image" at bounding box center [287, 110] width 14 height 14
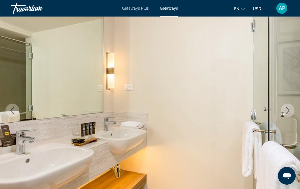
click at [288, 105] on button "Next image" at bounding box center [287, 110] width 14 height 14
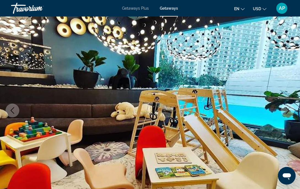
click at [288, 105] on button "Next image" at bounding box center [287, 110] width 14 height 14
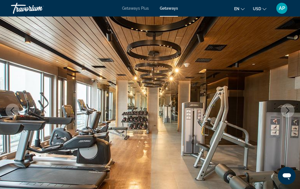
click at [288, 105] on button "Next image" at bounding box center [287, 110] width 14 height 14
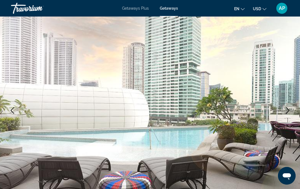
click at [288, 105] on button "Next image" at bounding box center [287, 110] width 14 height 14
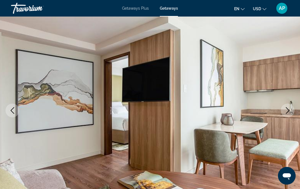
click at [288, 105] on button "Next image" at bounding box center [287, 110] width 14 height 14
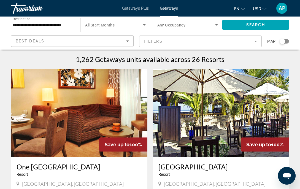
click at [139, 113] on img "Main content" at bounding box center [79, 113] width 136 height 88
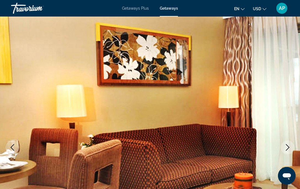
click at [285, 144] on icon "Next image" at bounding box center [287, 147] width 7 height 7
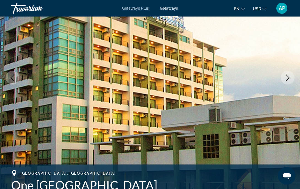
scroll to position [70, 0]
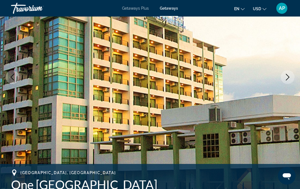
click at [289, 79] on icon "Next image" at bounding box center [287, 77] width 7 height 7
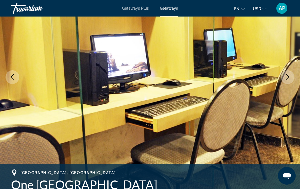
click at [289, 79] on icon "Next image" at bounding box center [287, 77] width 7 height 7
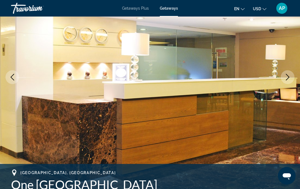
click at [289, 79] on icon "Next image" at bounding box center [287, 77] width 7 height 7
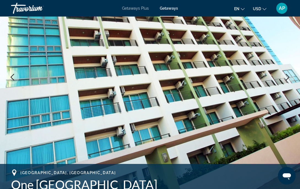
click at [289, 79] on icon "Next image" at bounding box center [287, 77] width 7 height 7
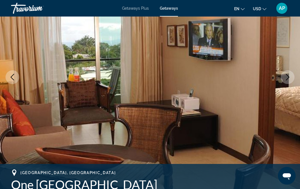
click at [289, 79] on icon "Next image" at bounding box center [287, 77] width 7 height 7
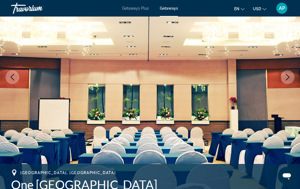
click at [289, 79] on icon "Next image" at bounding box center [287, 77] width 7 height 7
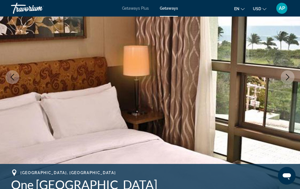
click at [289, 79] on icon "Next image" at bounding box center [287, 77] width 7 height 7
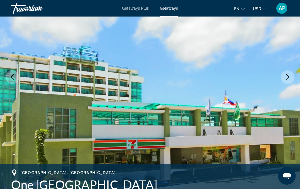
click at [290, 79] on icon "Next image" at bounding box center [287, 77] width 7 height 7
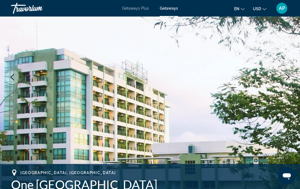
click at [290, 79] on icon "Next image" at bounding box center [287, 77] width 7 height 7
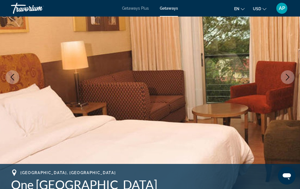
click at [290, 79] on icon "Next image" at bounding box center [287, 77] width 7 height 7
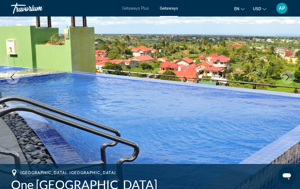
click at [290, 80] on icon "Next image" at bounding box center [287, 77] width 7 height 7
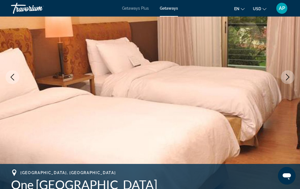
click at [290, 80] on icon "Next image" at bounding box center [287, 77] width 7 height 7
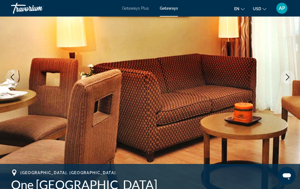
click at [290, 80] on icon "Next image" at bounding box center [287, 77] width 7 height 7
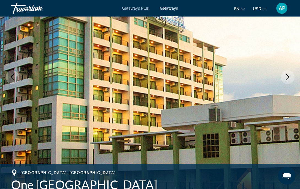
click at [290, 81] on button "Next image" at bounding box center [287, 77] width 14 height 14
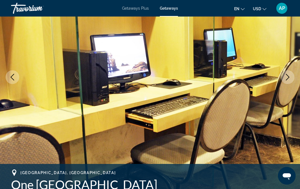
click at [290, 81] on button "Next image" at bounding box center [287, 77] width 14 height 14
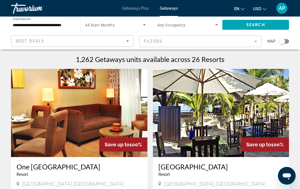
click at [190, 138] on img "Main content" at bounding box center [221, 113] width 136 height 88
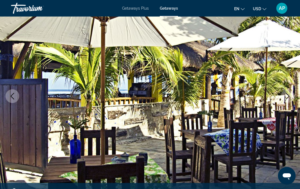
scroll to position [53, 0]
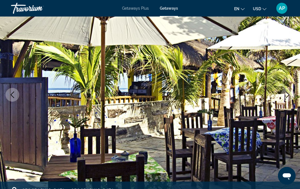
click at [283, 91] on button "Next image" at bounding box center [287, 95] width 14 height 14
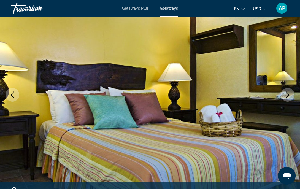
click at [283, 91] on button "Next image" at bounding box center [287, 95] width 14 height 14
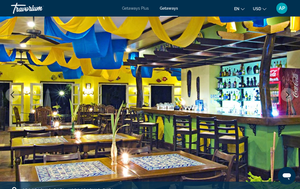
click at [283, 91] on button "Next image" at bounding box center [287, 95] width 14 height 14
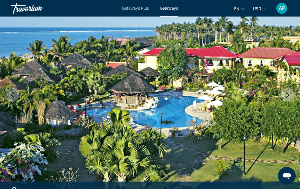
click at [283, 91] on button "Next image" at bounding box center [287, 95] width 14 height 14
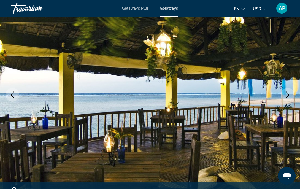
click at [283, 92] on button "Next image" at bounding box center [287, 95] width 14 height 14
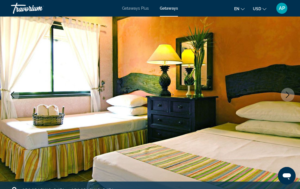
click at [283, 92] on button "Next image" at bounding box center [287, 95] width 14 height 14
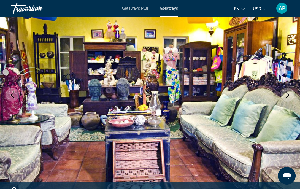
click at [283, 92] on button "Next image" at bounding box center [287, 95] width 14 height 14
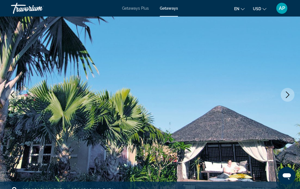
click at [283, 92] on button "Next image" at bounding box center [287, 95] width 14 height 14
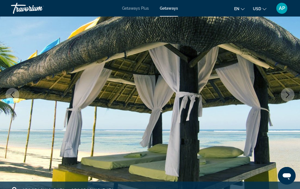
click at [283, 92] on button "Next image" at bounding box center [287, 95] width 14 height 14
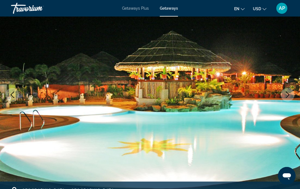
click at [283, 92] on button "Next image" at bounding box center [287, 95] width 14 height 14
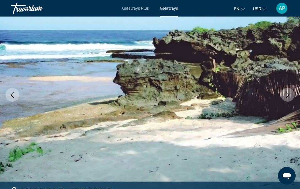
click at [283, 92] on button "Next image" at bounding box center [287, 95] width 14 height 14
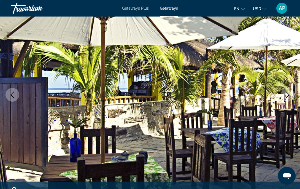
click at [283, 92] on button "Next image" at bounding box center [287, 95] width 14 height 14
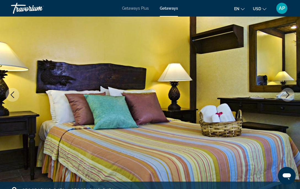
click at [283, 92] on button "Next image" at bounding box center [287, 95] width 14 height 14
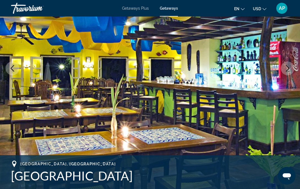
scroll to position [48, 0]
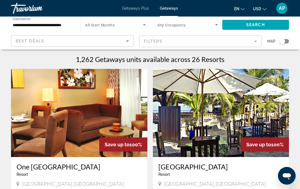
click at [35, 22] on input "**********" at bounding box center [43, 25] width 61 height 7
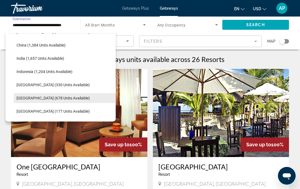
scroll to position [171, 0]
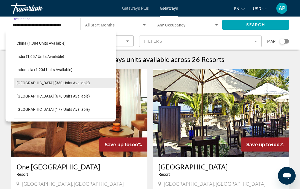
click at [78, 83] on span "Search widget" at bounding box center [65, 82] width 102 height 13
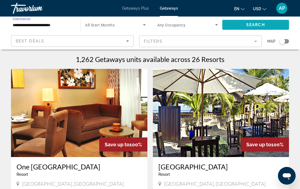
click at [241, 26] on span "Search widget" at bounding box center [255, 24] width 67 height 13
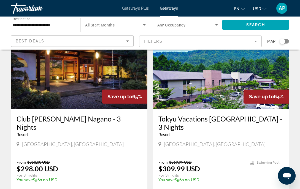
scroll to position [190, 0]
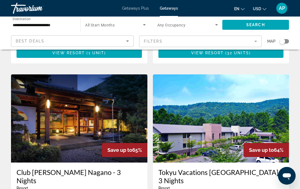
click at [65, 27] on input "**********" at bounding box center [43, 25] width 61 height 7
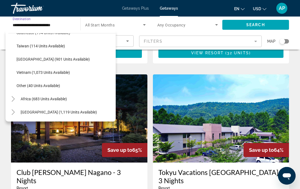
scroll to position [287, 0]
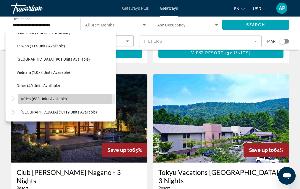
click at [37, 97] on span "Africa (683 units available)" at bounding box center [44, 99] width 46 height 4
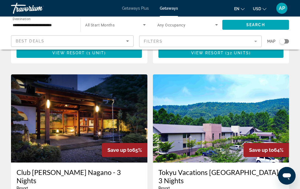
click at [19, 21] on div "**********" at bounding box center [43, 25] width 61 height 16
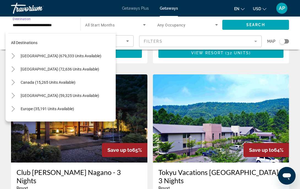
scroll to position [310, 0]
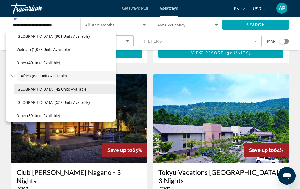
click at [39, 88] on span "Morocco (42 units available)" at bounding box center [52, 89] width 71 height 4
type input "**********"
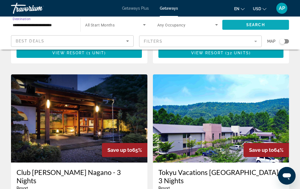
click at [238, 20] on span "Search widget" at bounding box center [255, 24] width 67 height 13
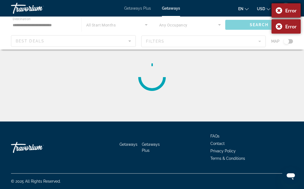
click at [278, 9] on div "Error" at bounding box center [285, 10] width 29 height 14
click at [277, 12] on div "Error" at bounding box center [285, 10] width 29 height 14
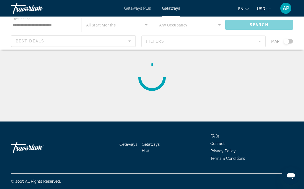
click at [273, 26] on div "Main content" at bounding box center [152, 33] width 304 height 33
